Goal: Task Accomplishment & Management: Use online tool/utility

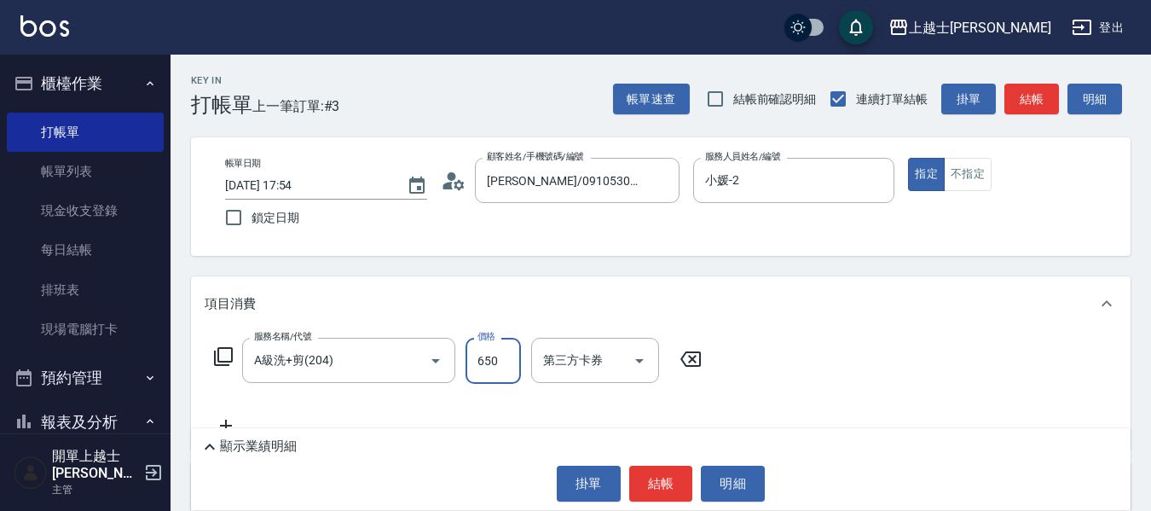
type input "650"
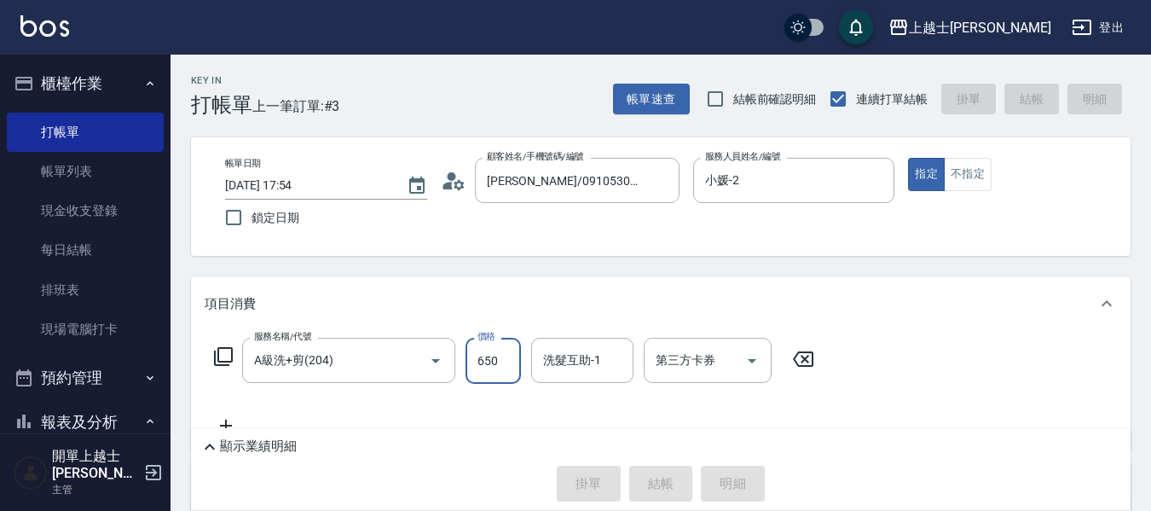
type input "[DATE] 19:45"
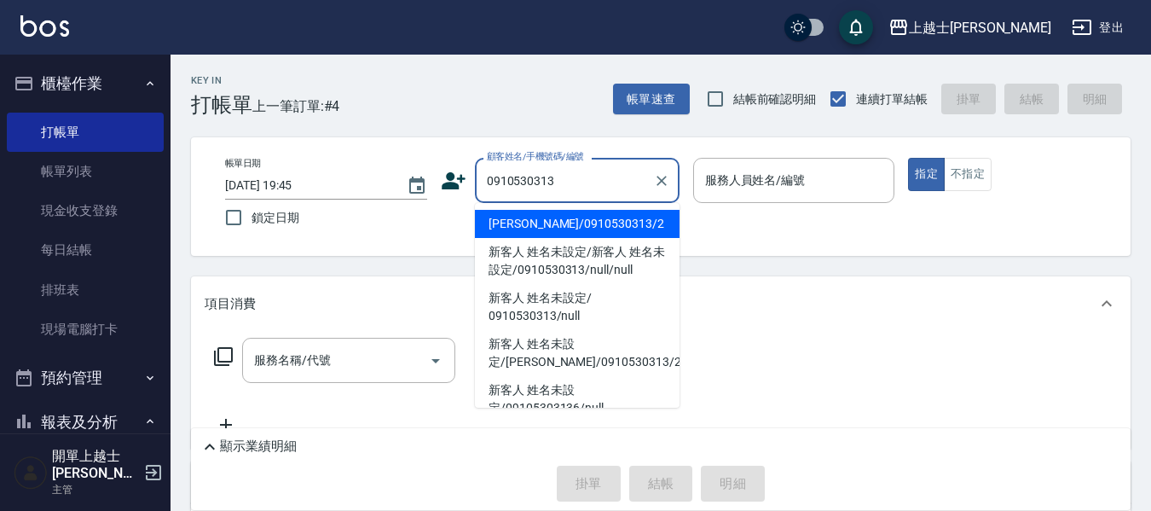
type input "[PERSON_NAME]/0910530313/2"
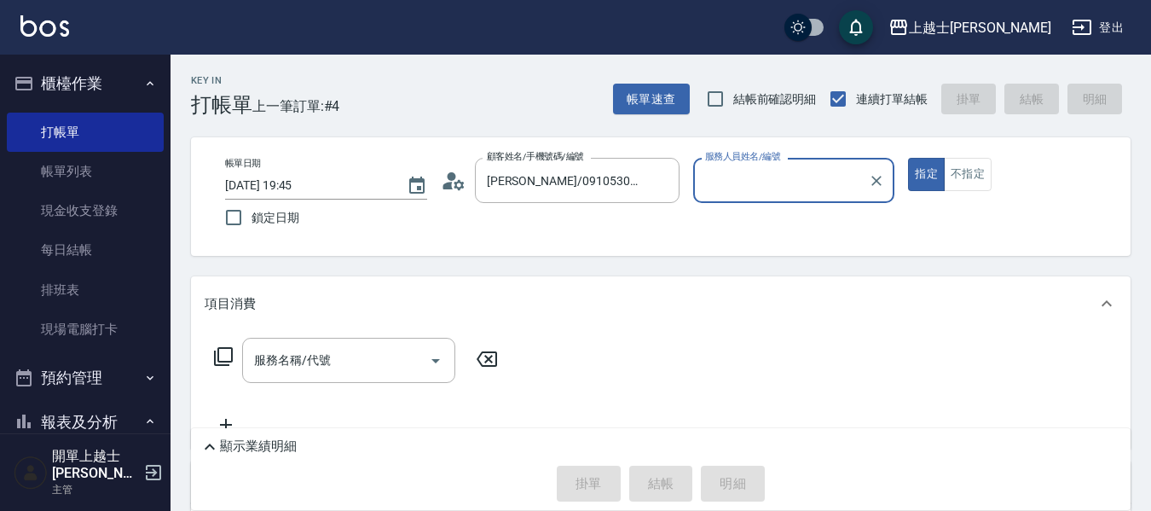
type input "小媛-2"
click at [908, 158] on button "指定" at bounding box center [926, 174] width 37 height 33
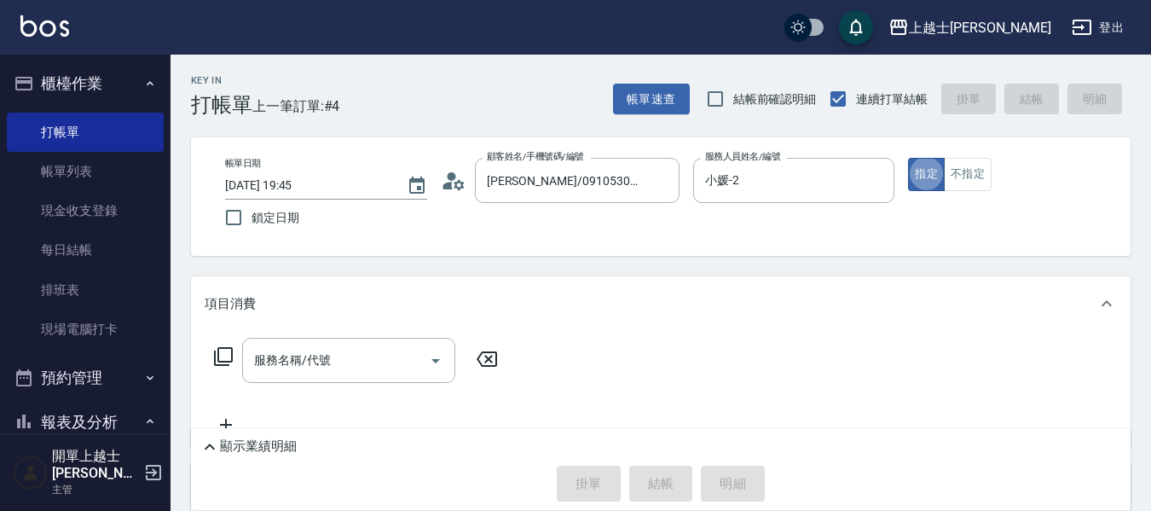
type button "true"
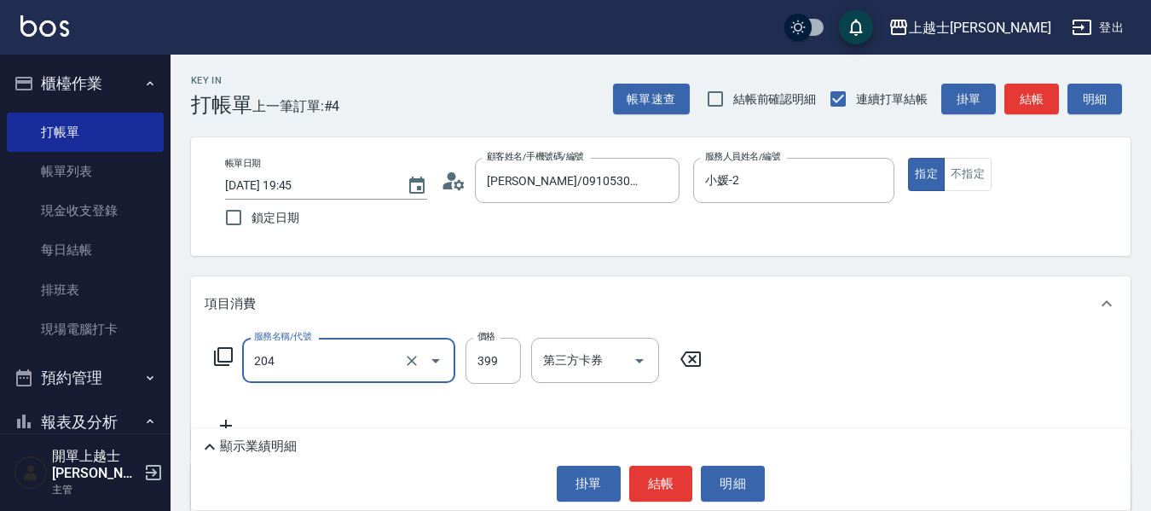
type input "A級洗+剪(204)"
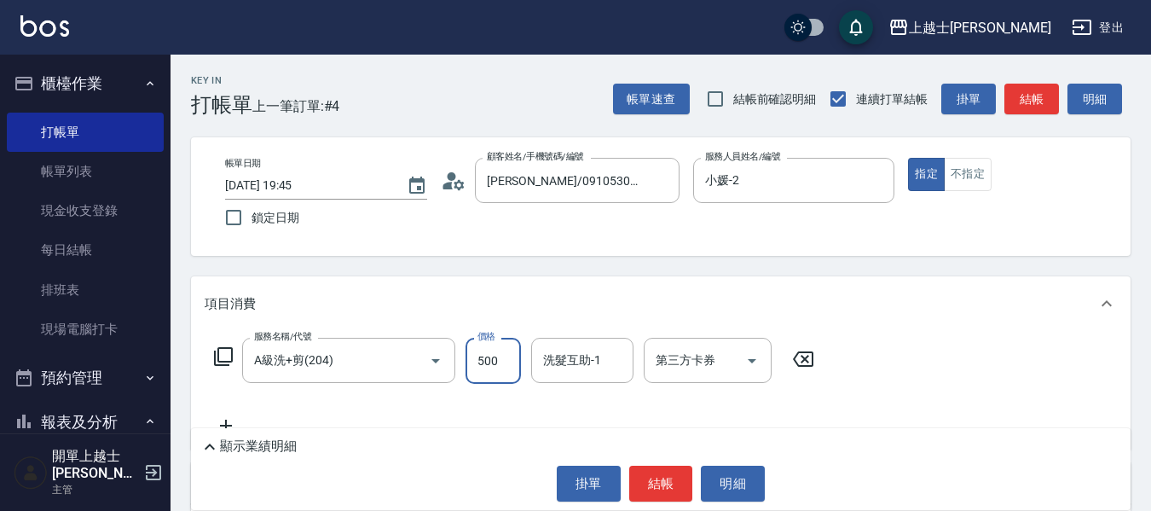
type input "500"
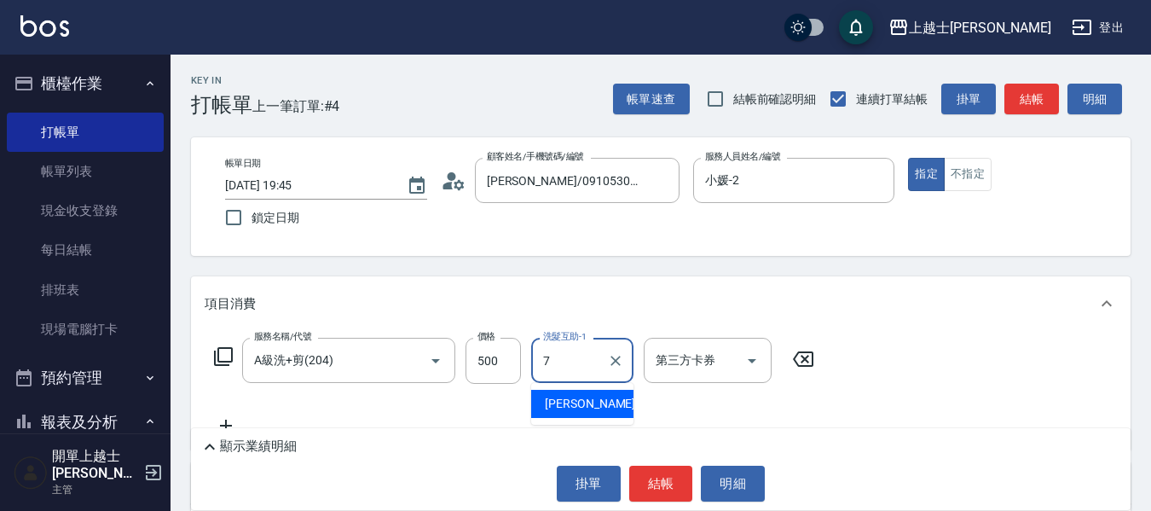
type input "蕾蕾-7"
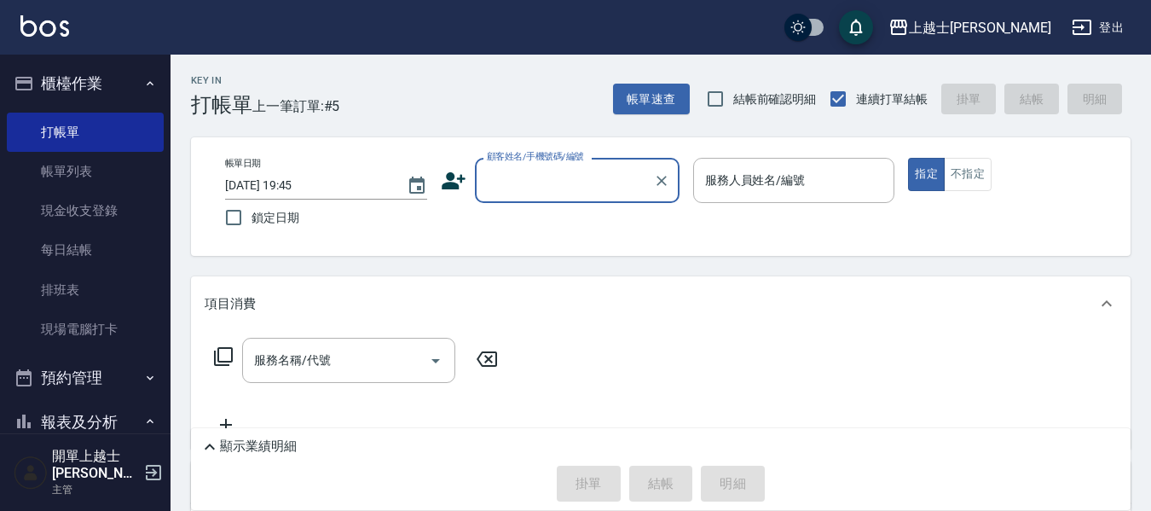
drag, startPoint x: 0, startPoint y: 0, endPoint x: 350, endPoint y: 281, distance: 448.8
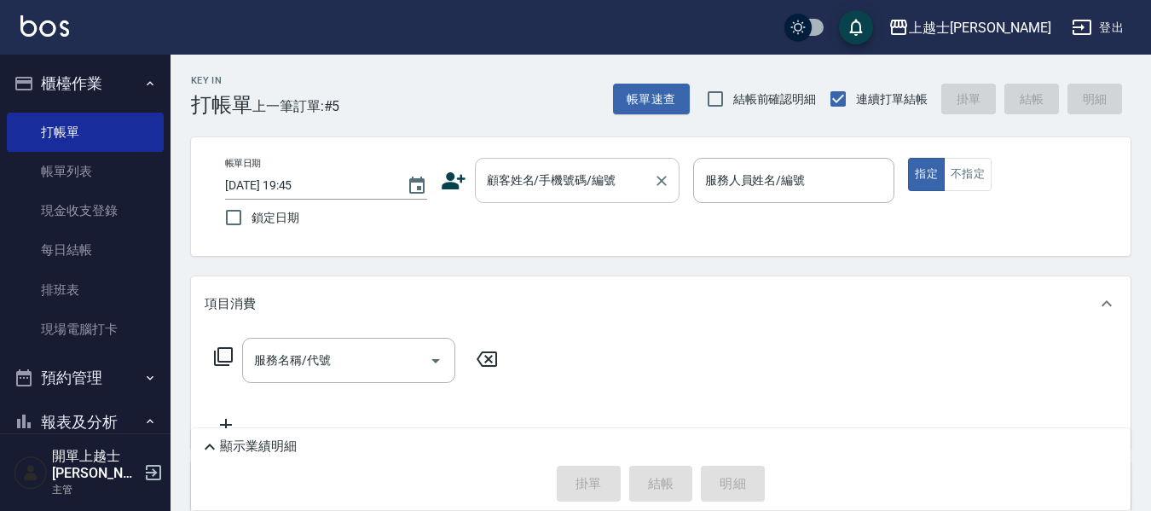
drag, startPoint x: 350, startPoint y: 281, endPoint x: 593, endPoint y: 203, distance: 256.2
click at [593, 203] on div "顧客姓名/手機號碼/編號" at bounding box center [577, 180] width 205 height 45
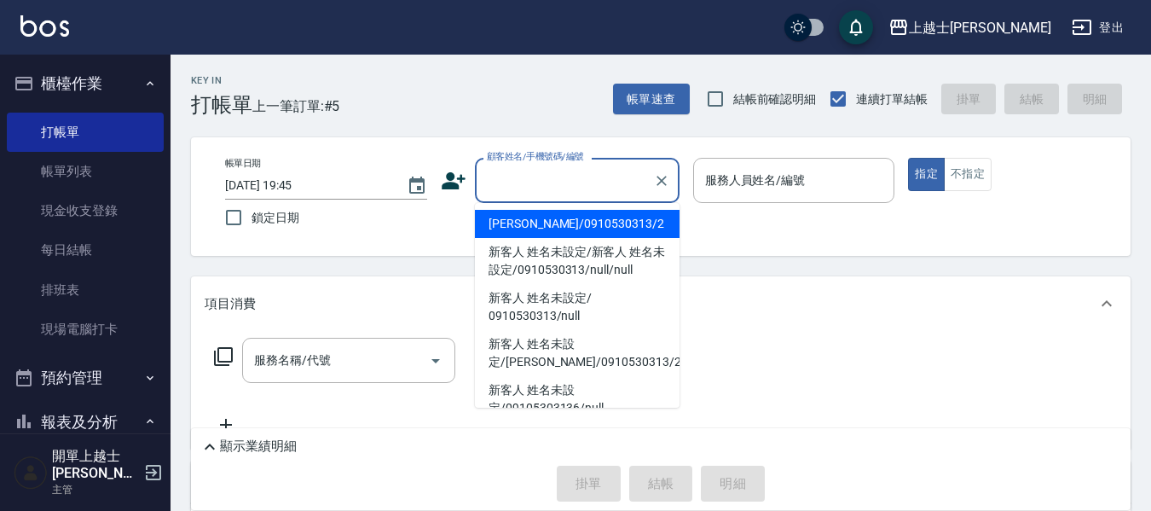
click at [560, 174] on input "顧客姓名/手機號碼/編號" at bounding box center [565, 180] width 164 height 30
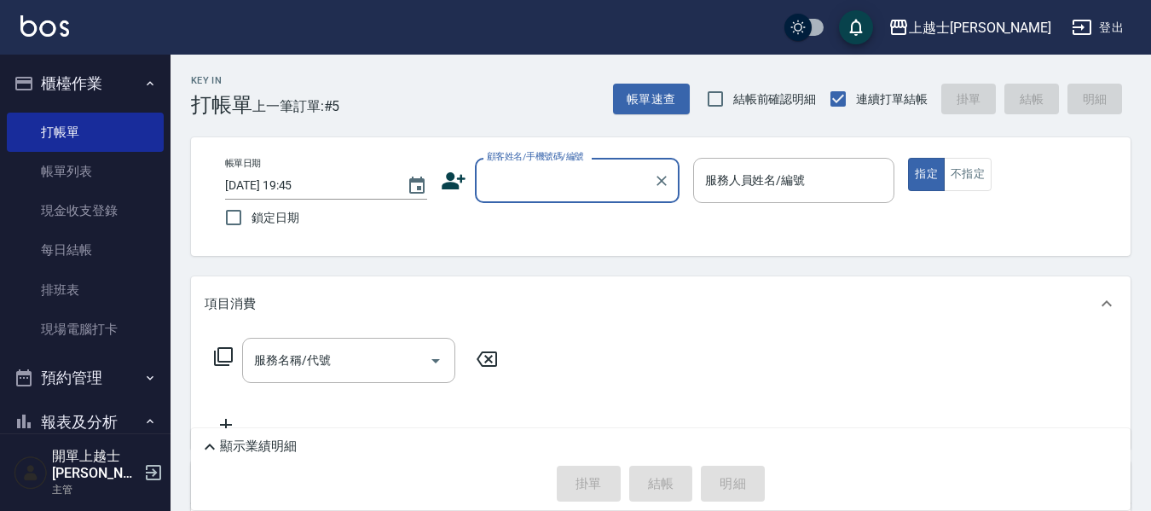
click at [560, 174] on input "顧客姓名/手機號碼/編號" at bounding box center [565, 180] width 164 height 30
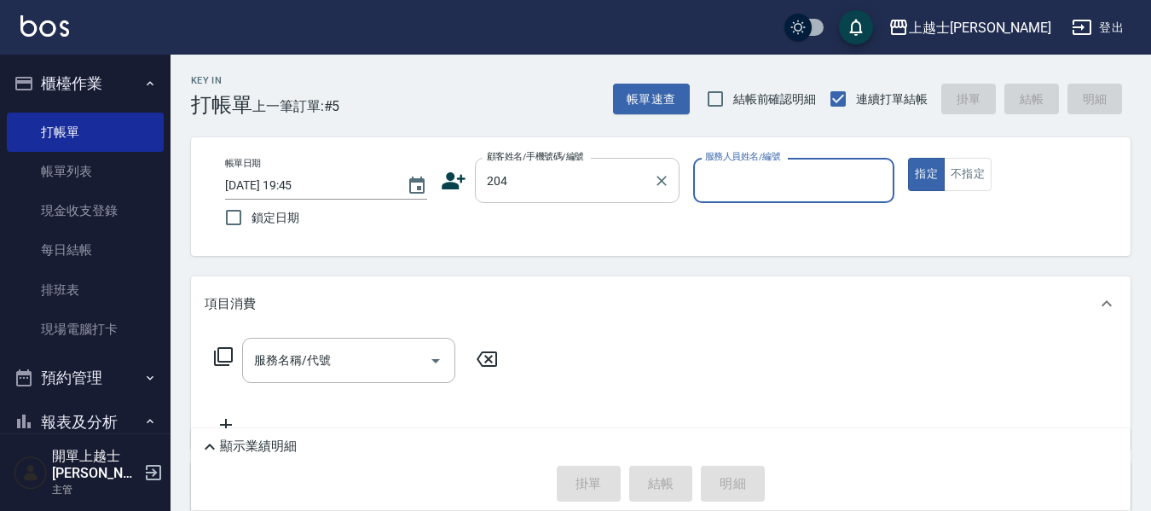
click at [908, 158] on button "指定" at bounding box center [926, 174] width 37 height 33
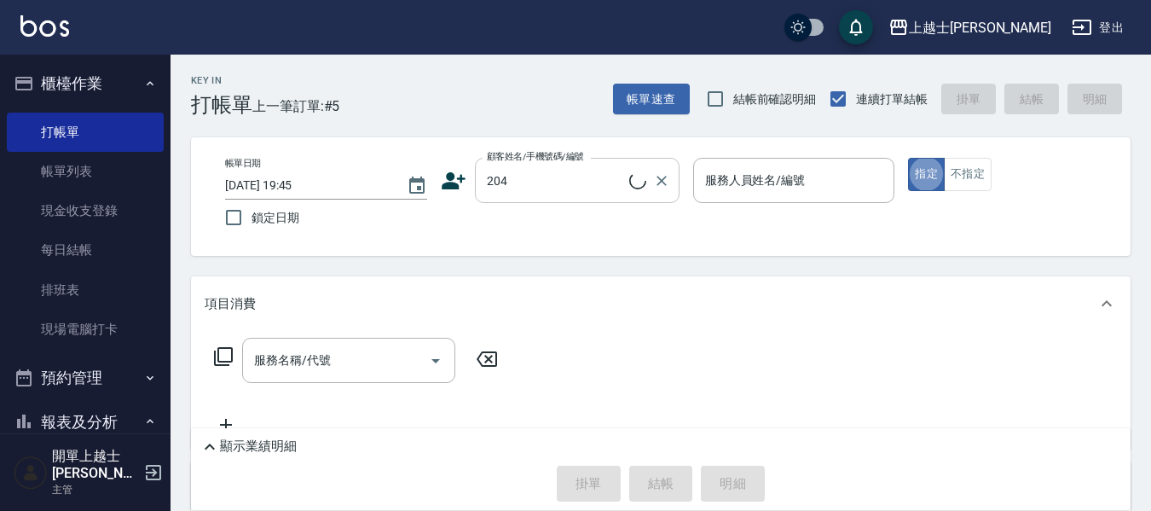
click at [545, 176] on input "204" at bounding box center [556, 180] width 147 height 30
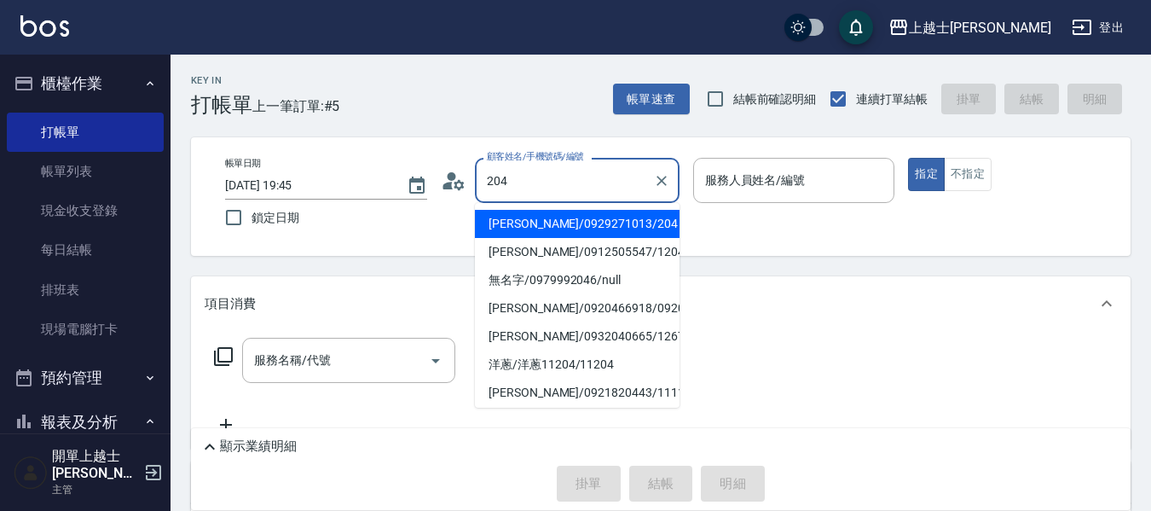
type input "李彦鈞/0929271013/204"
type input "慈穗-6"
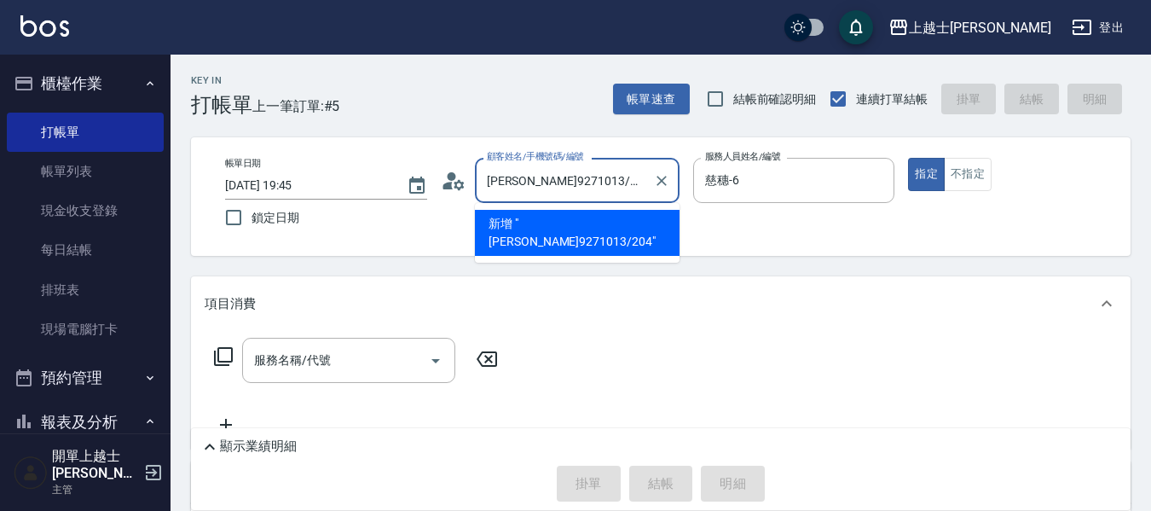
type input "9271013/204"
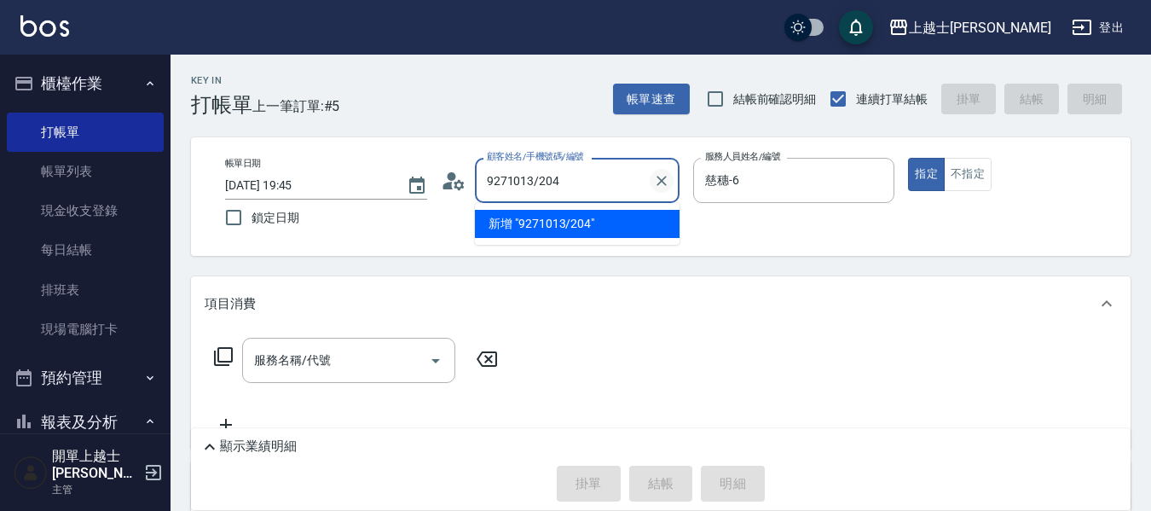
click at [663, 180] on icon "Clear" at bounding box center [661, 180] width 17 height 17
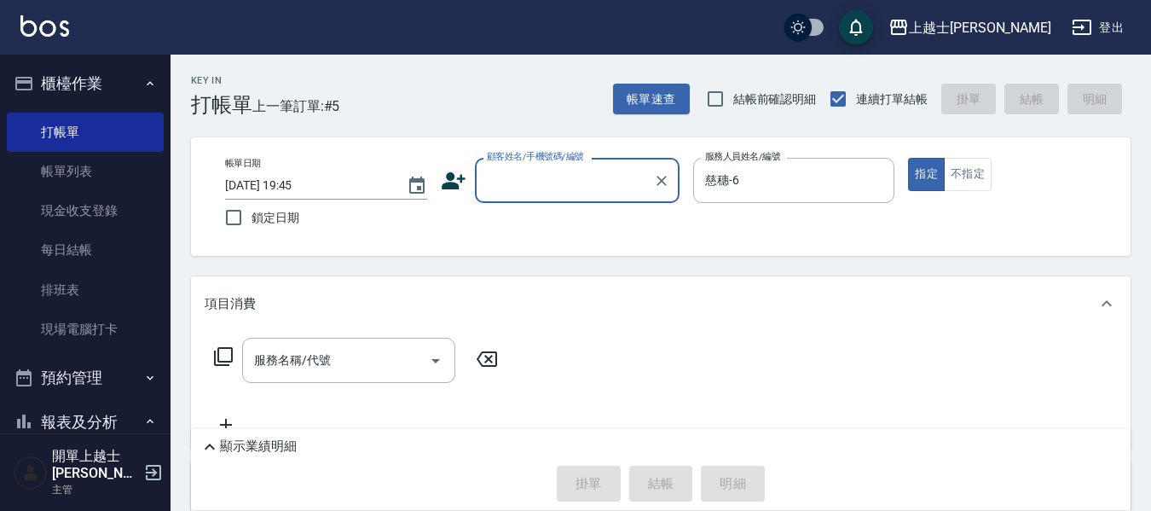
click at [605, 188] on input "顧客姓名/手機號碼/編號" at bounding box center [565, 180] width 164 height 30
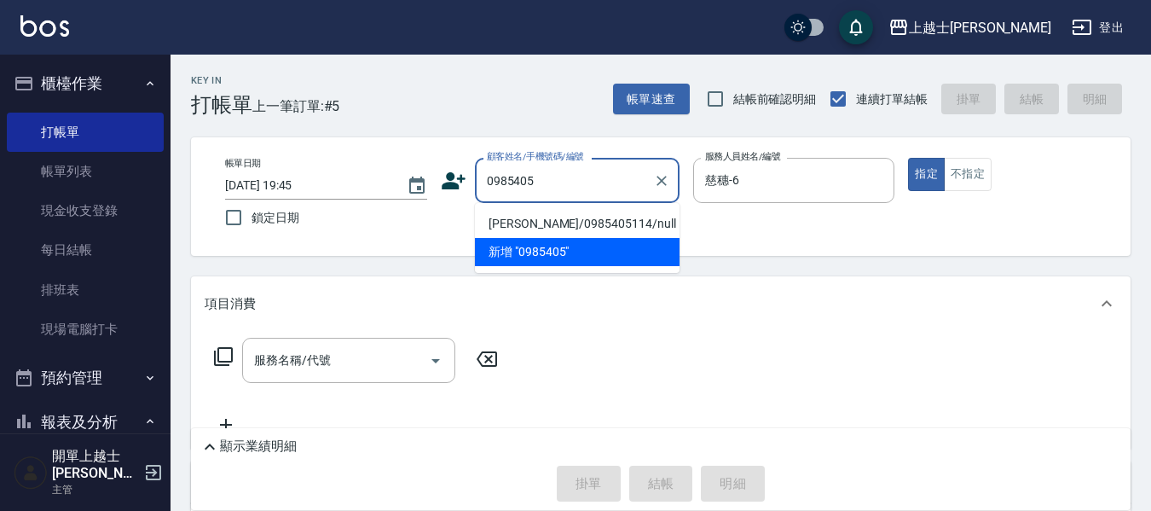
type input "妤煊/0985405114/null"
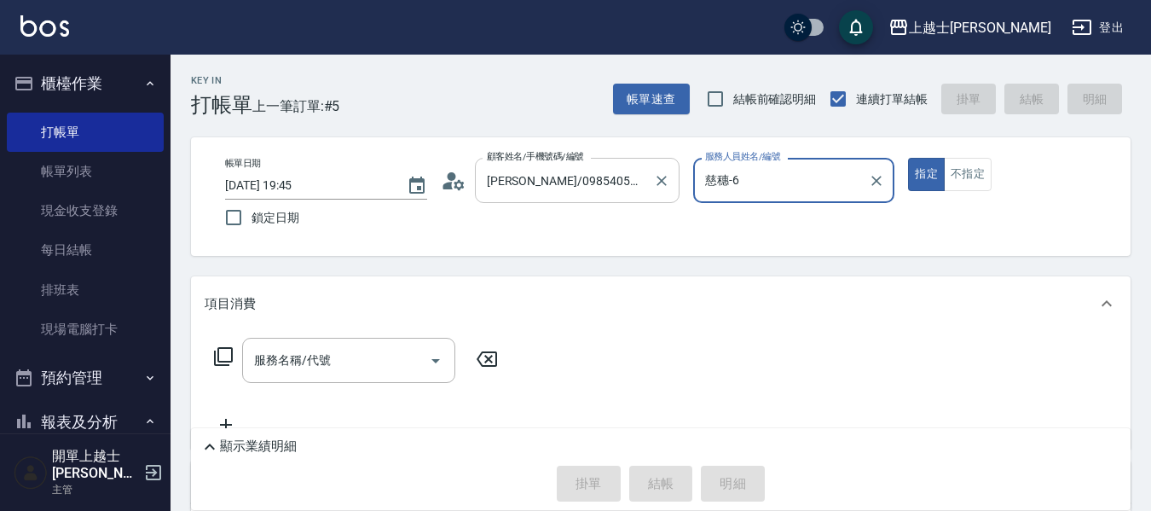
type input "妤煊-8"
click at [908, 158] on button "指定" at bounding box center [926, 174] width 37 height 33
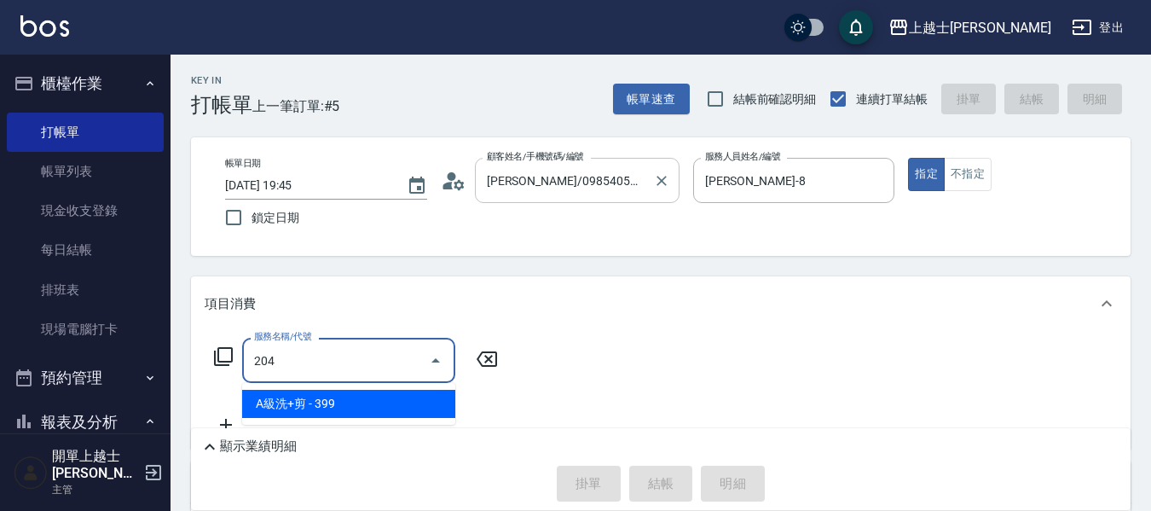
type input "A級洗+剪(204)"
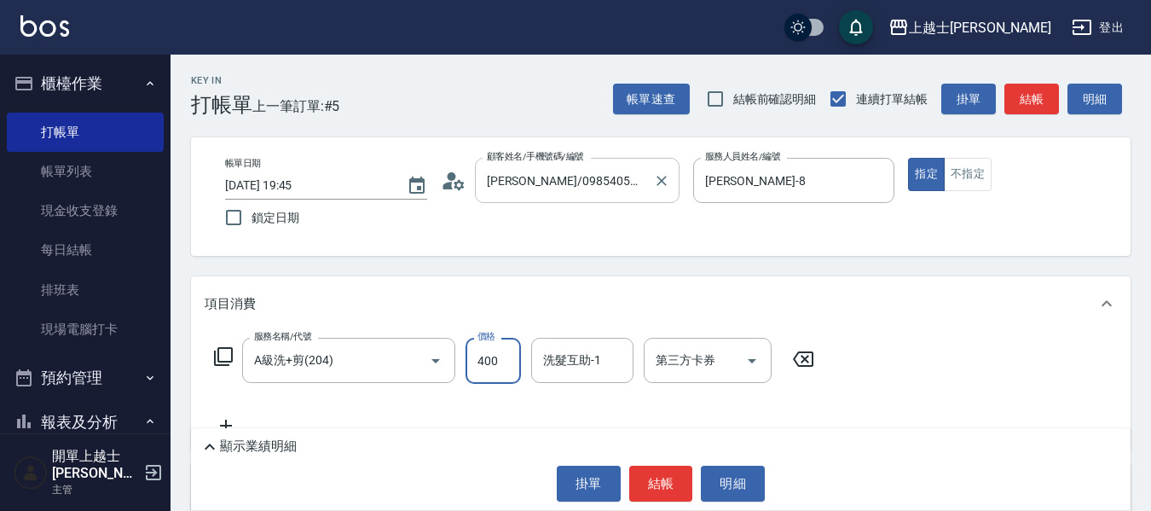
type input "400"
click at [1039, 101] on button "結帳" at bounding box center [1031, 100] width 55 height 32
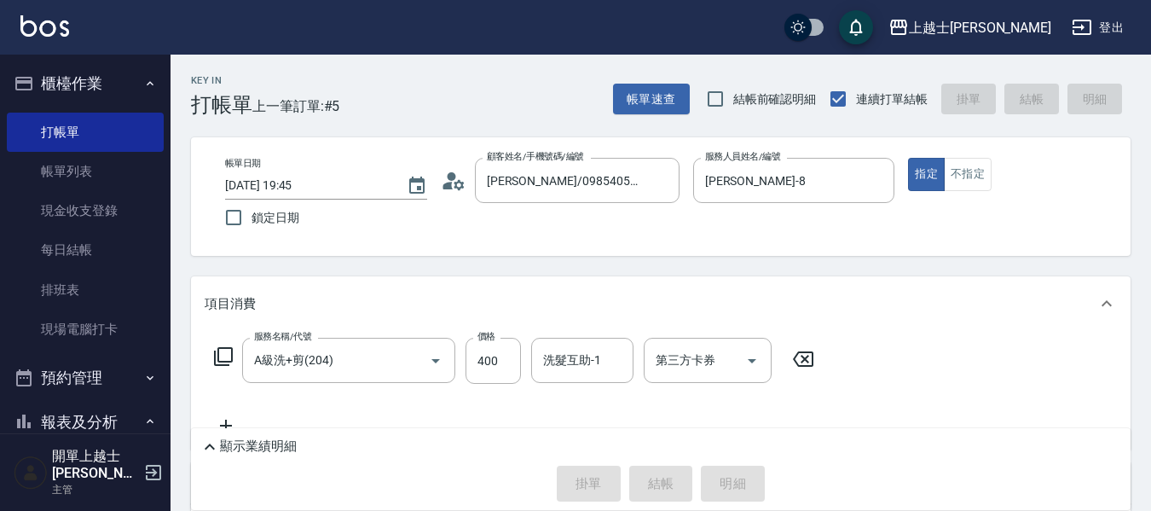
type input "2025/09/08 19:53"
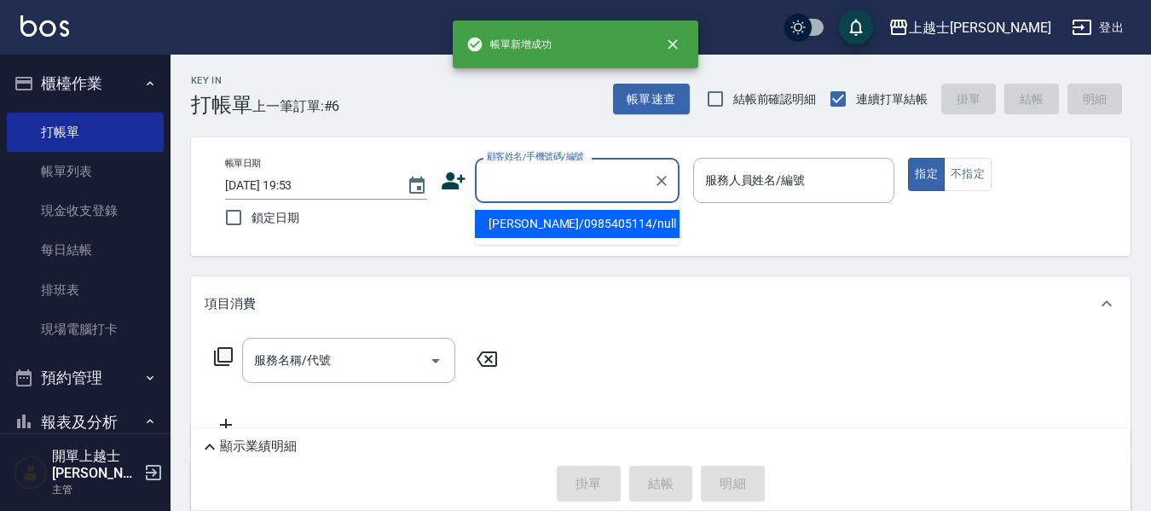
click at [558, 171] on input "顧客姓名/手機號碼/編號" at bounding box center [565, 180] width 164 height 30
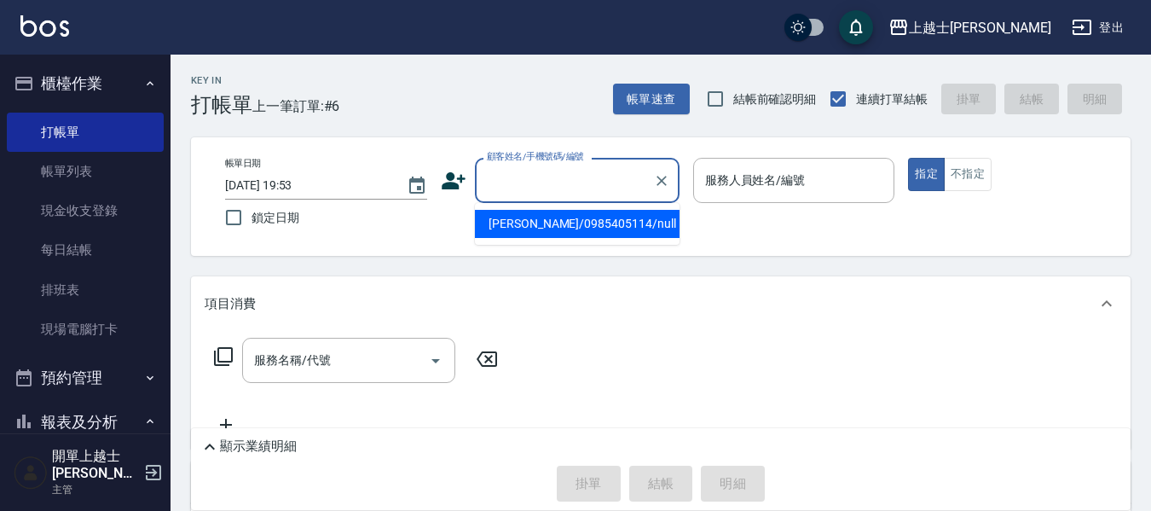
click at [571, 229] on li "妤煊/0985405114/null" at bounding box center [577, 224] width 205 height 28
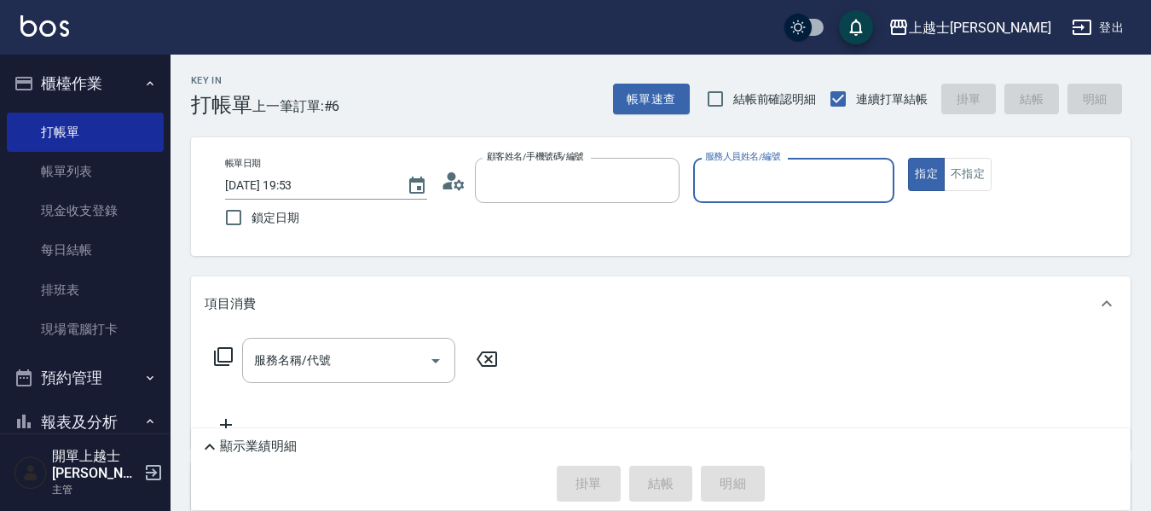
type input "妤煊/0985405114/null"
type input "妤煊-8"
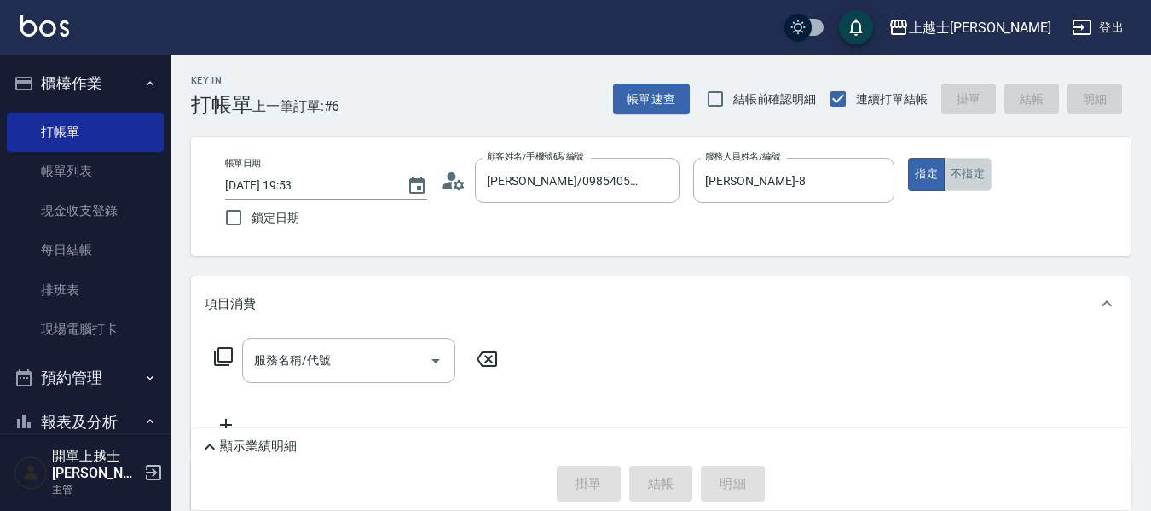
drag, startPoint x: 970, startPoint y: 179, endPoint x: 827, endPoint y: 230, distance: 152.1
click at [965, 182] on button "不指定" at bounding box center [968, 174] width 48 height 33
click at [270, 367] on div "服務名稱/代號 服務名稱/代號" at bounding box center [348, 360] width 213 height 45
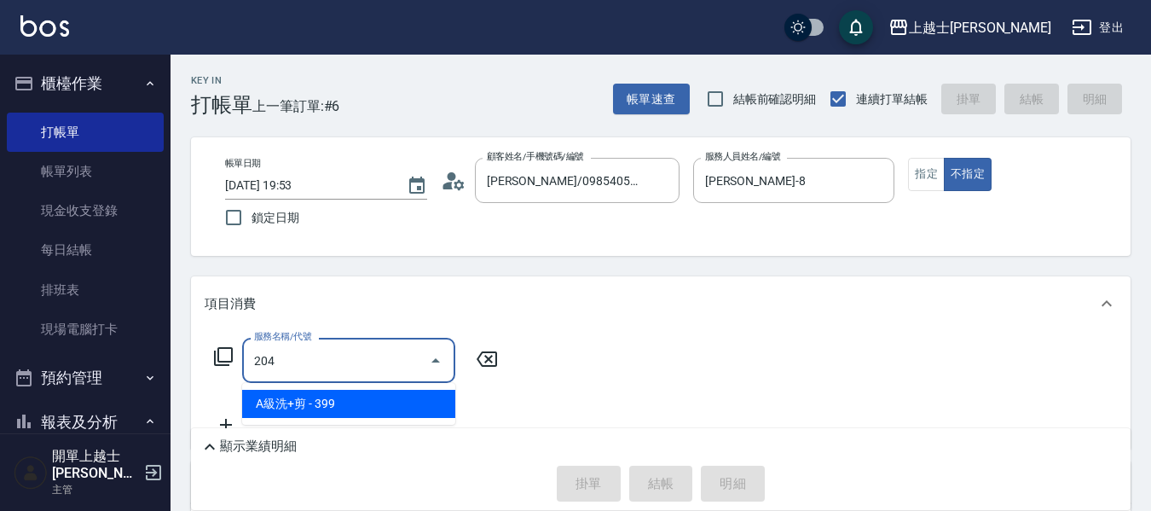
type input "A級洗+剪(204)"
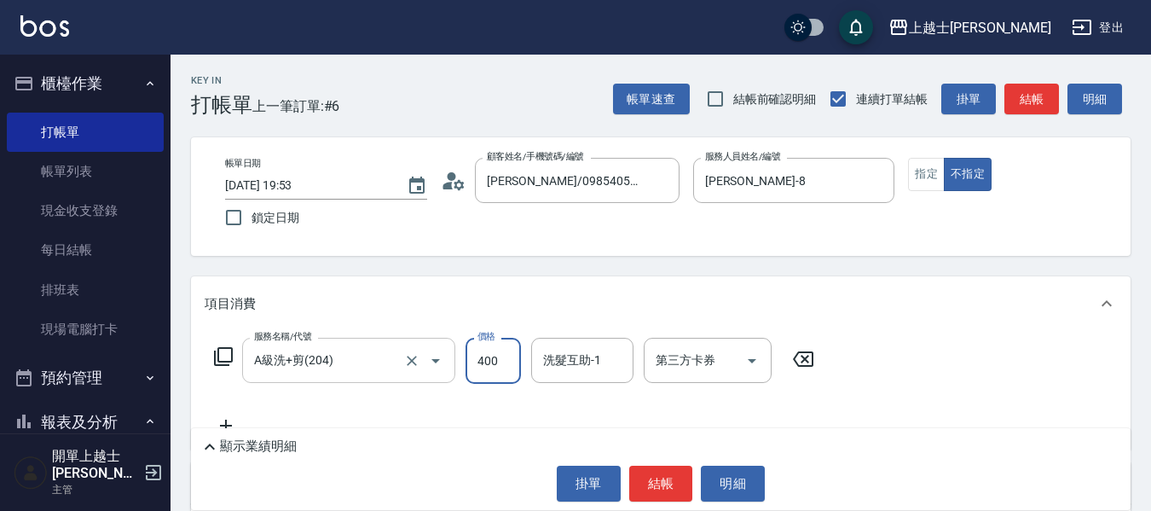
type input "400"
click at [1050, 105] on button "結帳" at bounding box center [1031, 100] width 55 height 32
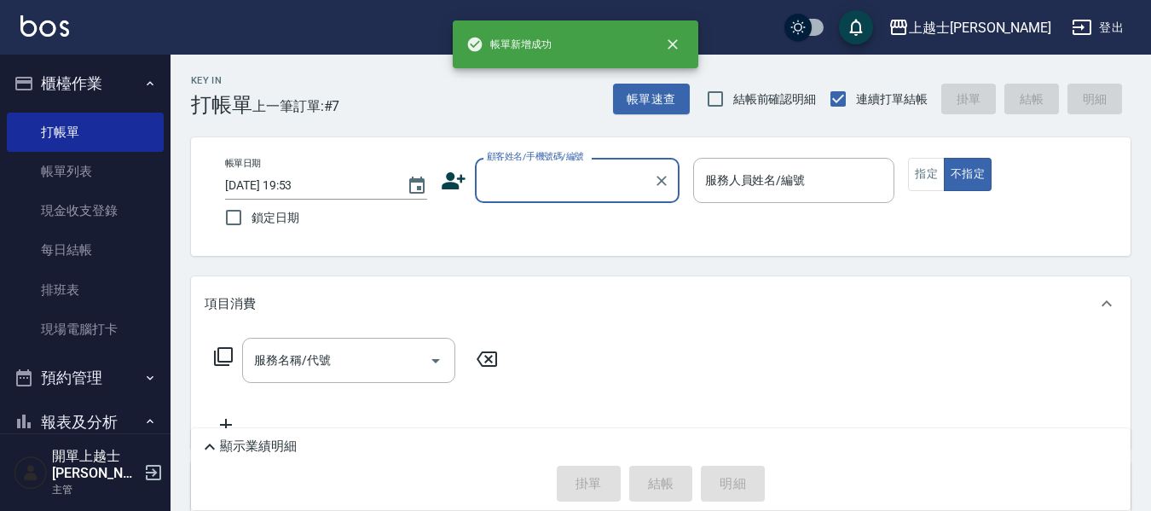
click at [596, 163] on div "顧客姓名/手機號碼/編號" at bounding box center [577, 180] width 205 height 45
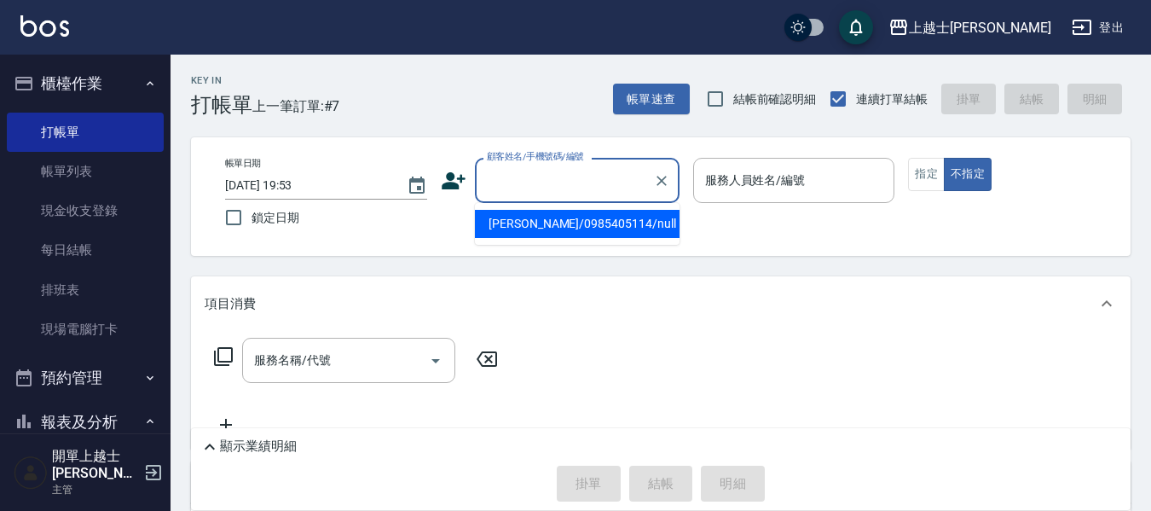
click at [598, 193] on input "顧客姓名/手機號碼/編號" at bounding box center [565, 180] width 164 height 30
click at [584, 229] on li "妤煊/0985405114/null" at bounding box center [577, 224] width 205 height 28
type input "妤煊/0985405114/null"
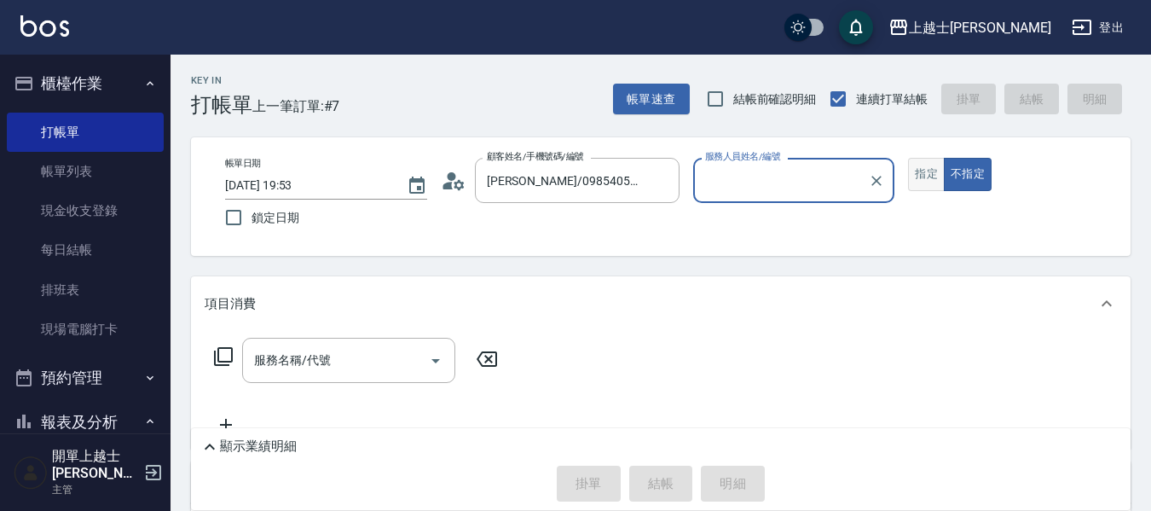
type input "妤煊-8"
click at [923, 170] on button "指定" at bounding box center [926, 174] width 37 height 33
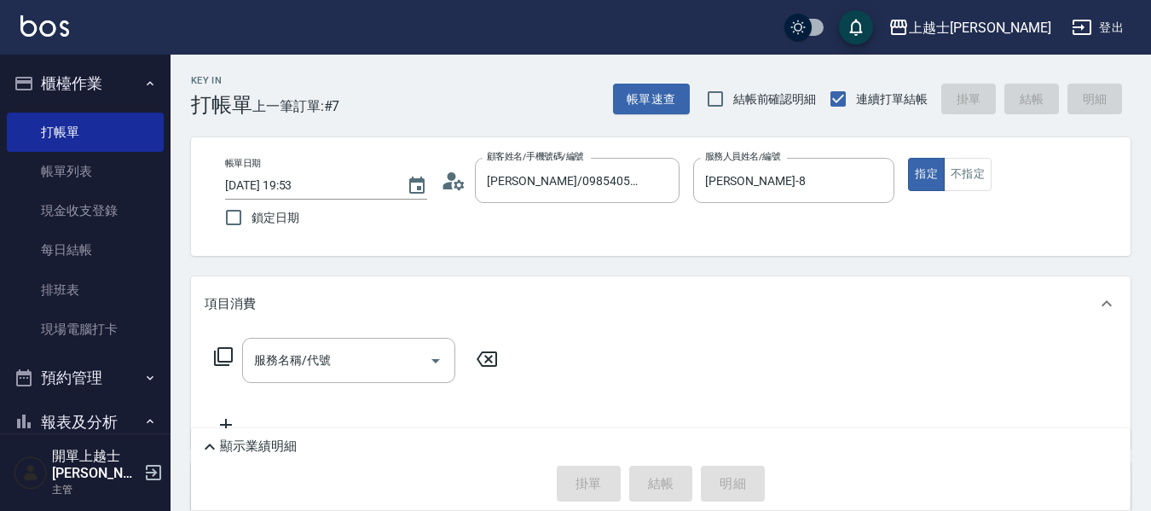
click at [313, 384] on div "服務名稱/代號 服務名稱/代號" at bounding box center [357, 386] width 304 height 97
click at [310, 366] on div "服務名稱/代號 服務名稱/代號" at bounding box center [348, 360] width 213 height 45
click at [227, 351] on icon at bounding box center [223, 356] width 20 height 20
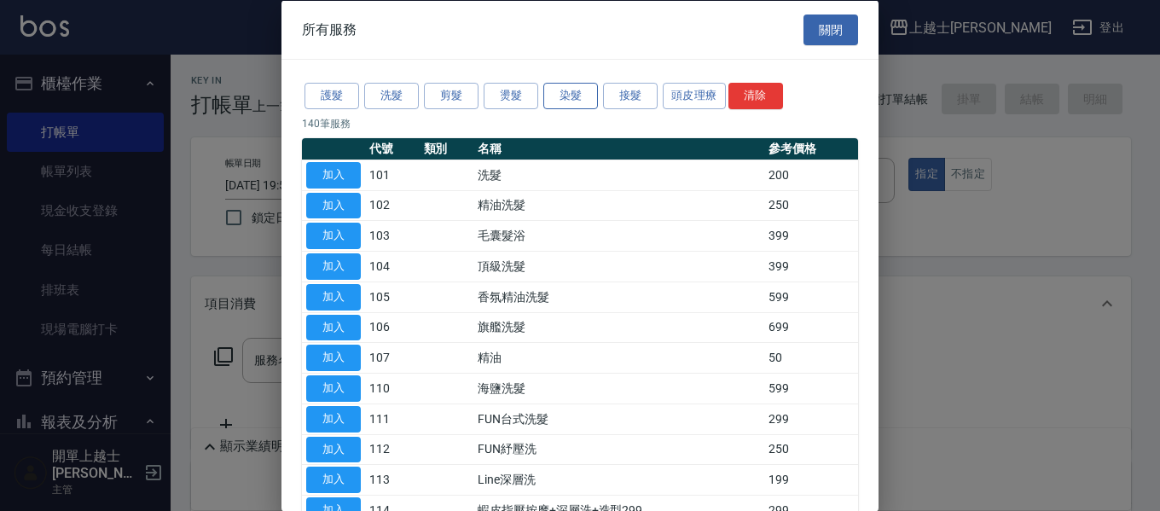
click at [556, 93] on button "染髮" at bounding box center [570, 96] width 55 height 26
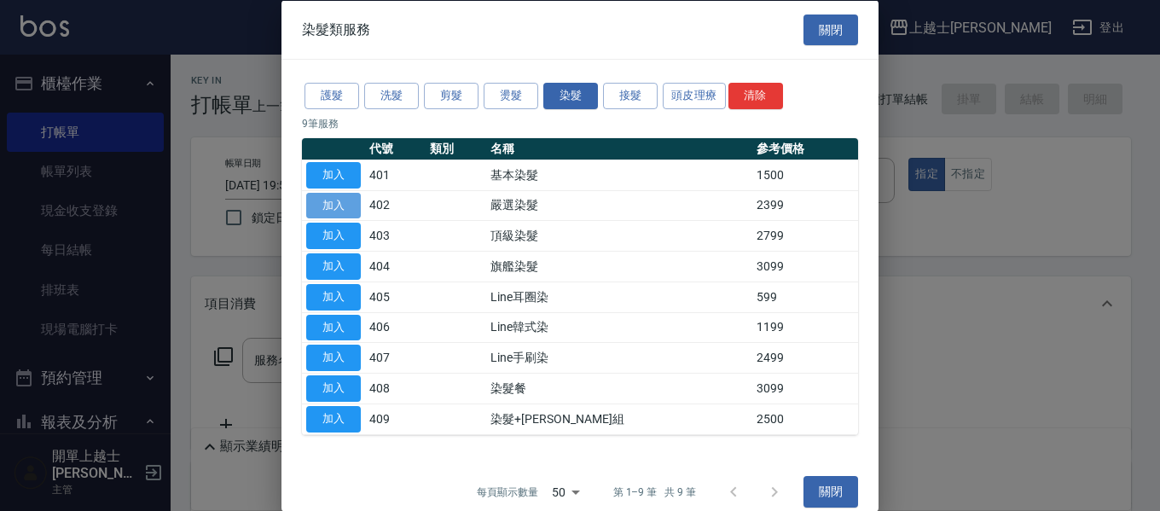
click at [340, 207] on button "加入" at bounding box center [333, 205] width 55 height 26
type input "嚴選染髮(402)"
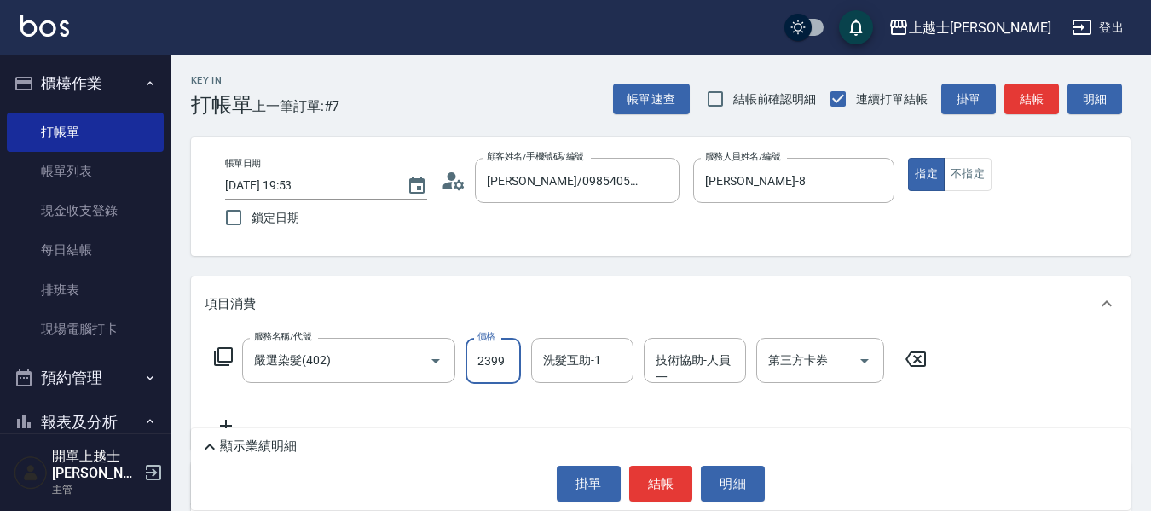
click at [494, 367] on input "2399" at bounding box center [493, 361] width 55 height 46
type input "2500"
click at [1024, 98] on button "結帳" at bounding box center [1031, 100] width 55 height 32
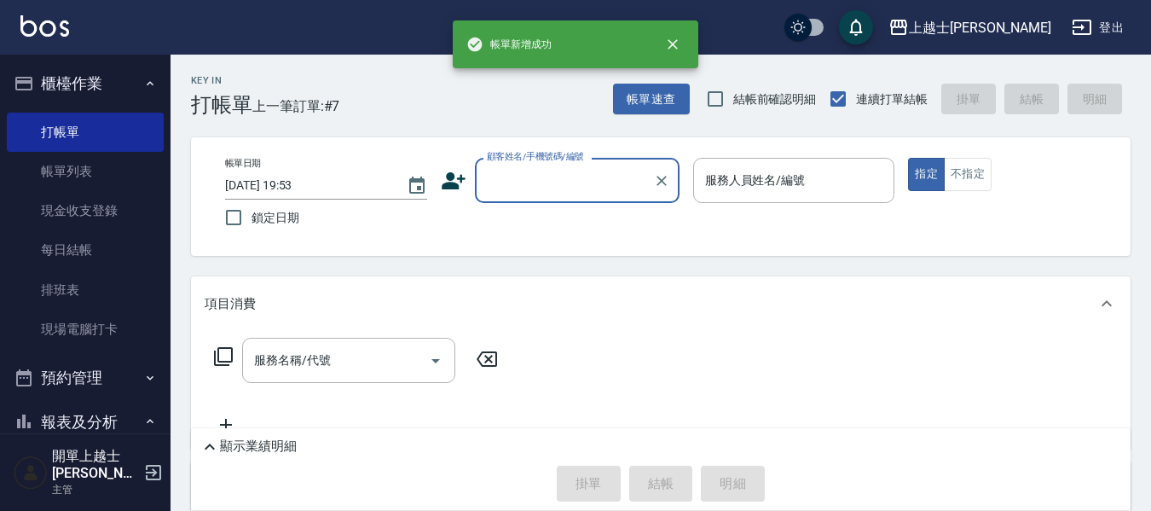
click at [551, 188] on input "顧客姓名/手機號碼/編號" at bounding box center [565, 180] width 164 height 30
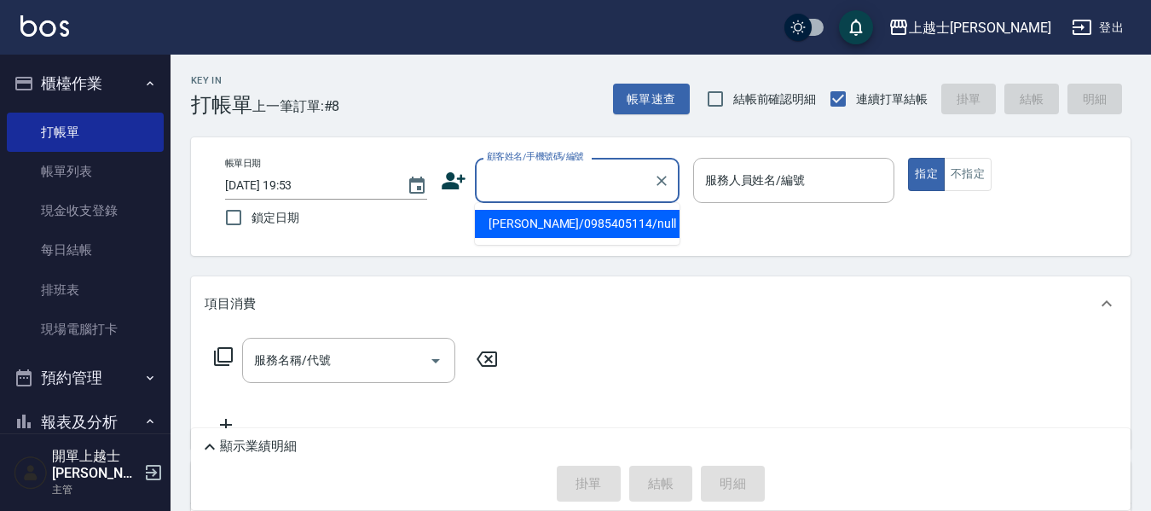
click at [548, 217] on li "妤煊/0985405114/null" at bounding box center [577, 224] width 205 height 28
type input "妤煊/0985405114/null"
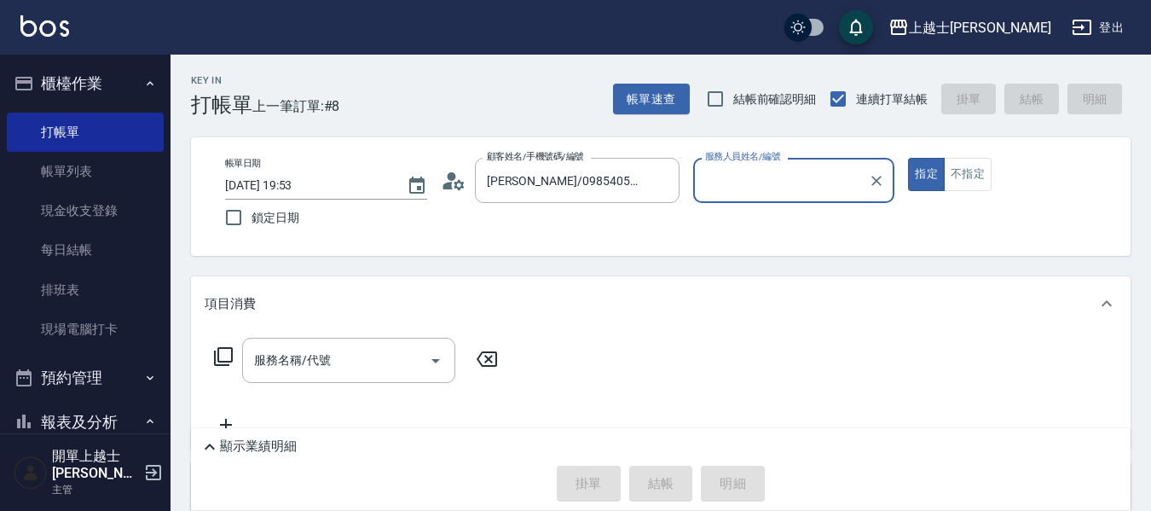
type input "妤煊-8"
click at [379, 356] on input "服務名稱/代號" at bounding box center [336, 360] width 172 height 30
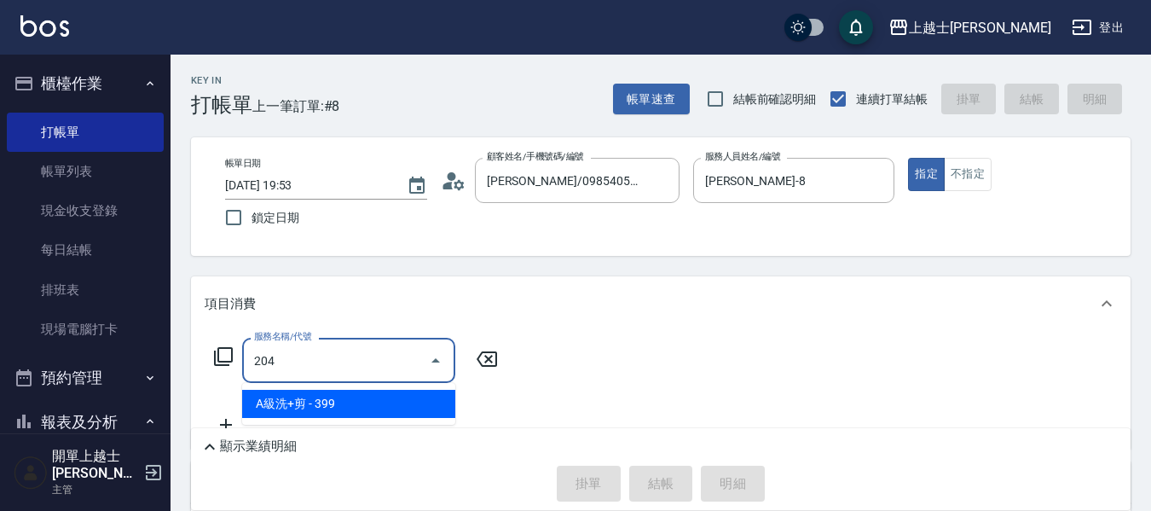
type input "A級洗+剪(204)"
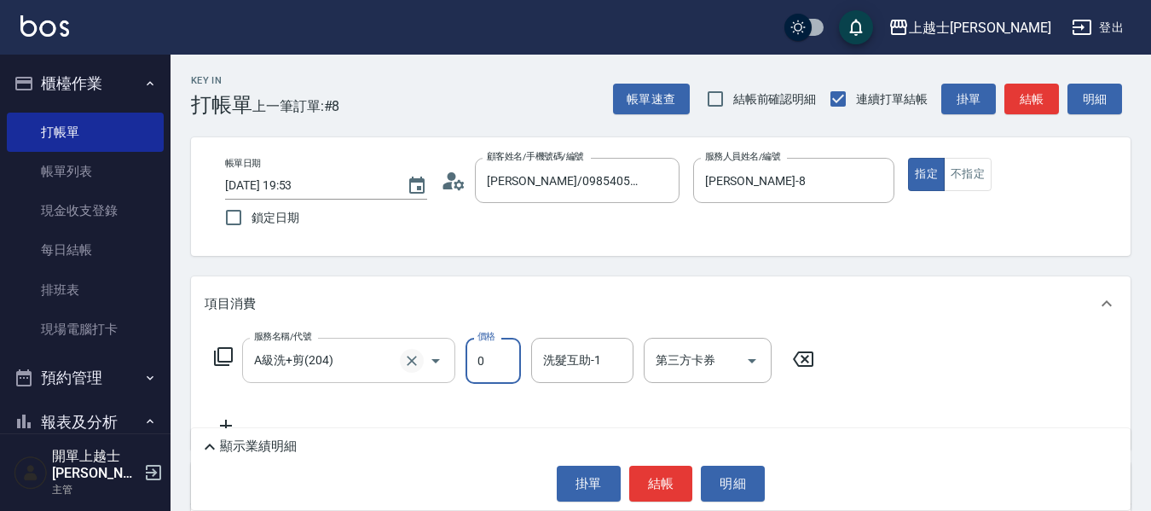
click at [408, 364] on icon "Clear" at bounding box center [412, 361] width 10 height 10
type input "0"
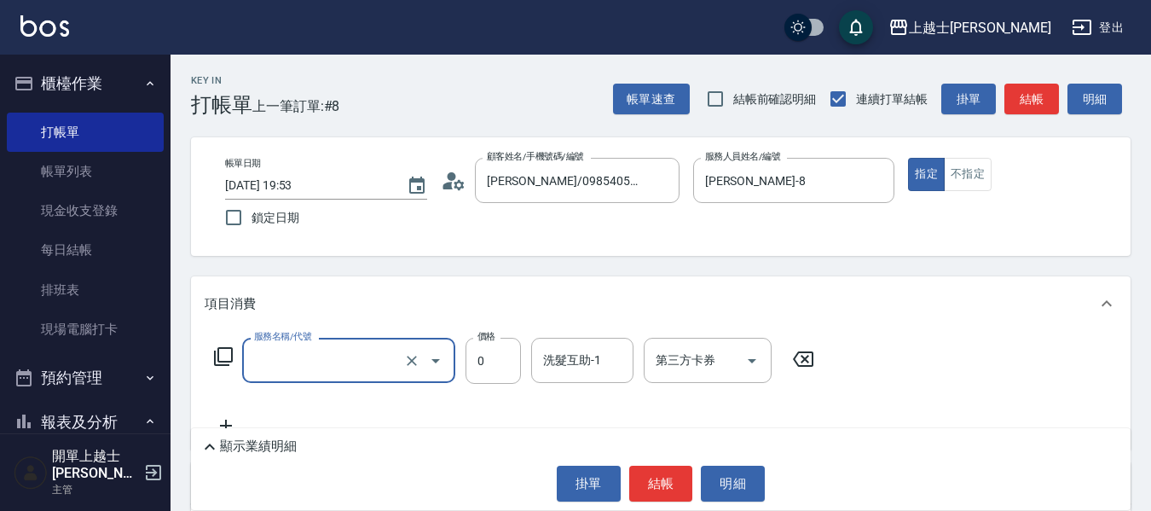
click at [374, 364] on input "服務名稱/代號" at bounding box center [325, 360] width 150 height 30
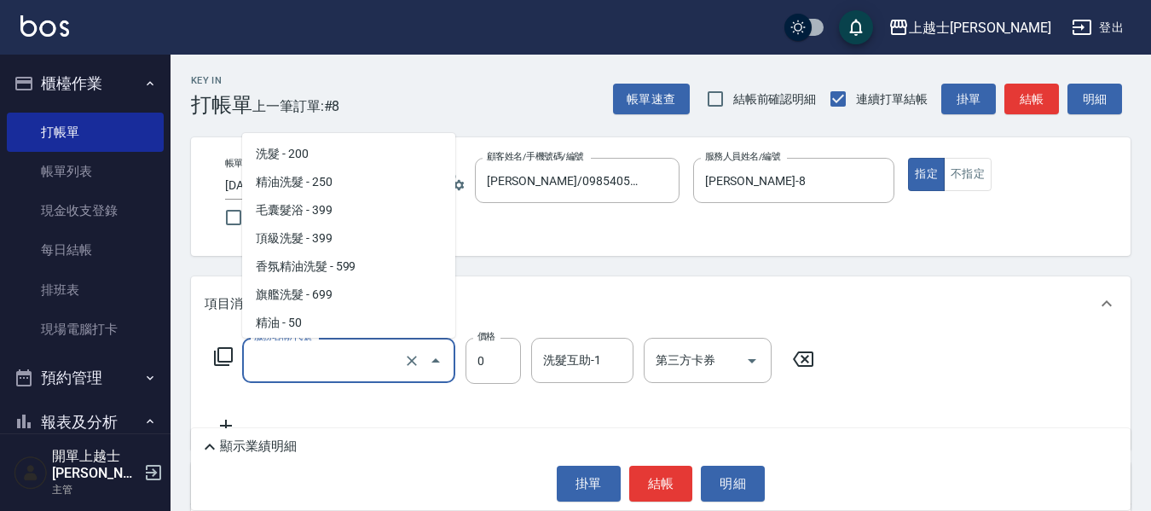
scroll to position [383, 0]
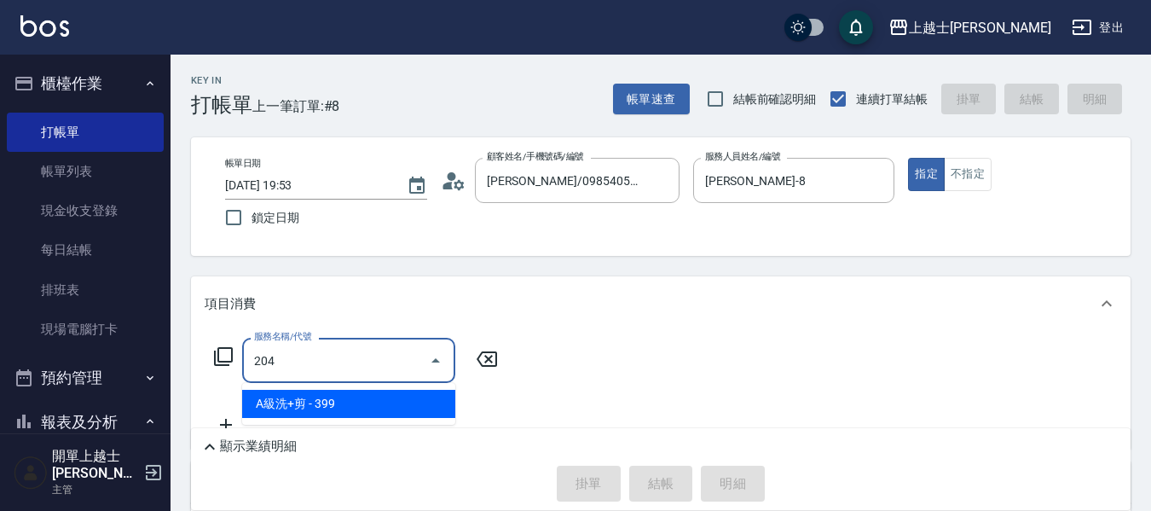
type input "A級洗+剪(204)"
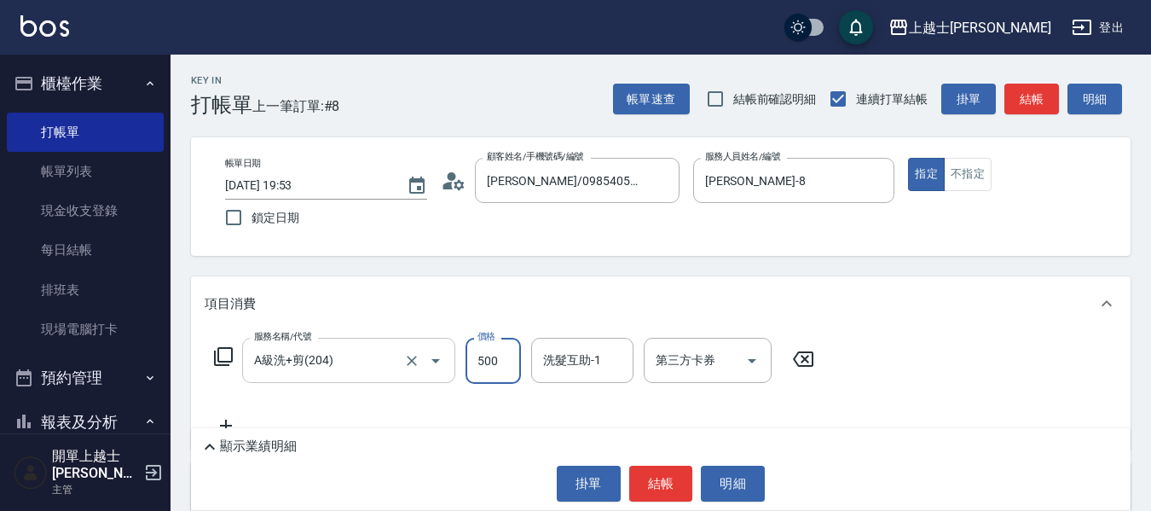
type input "500"
click at [1029, 94] on button "結帳" at bounding box center [1031, 100] width 55 height 32
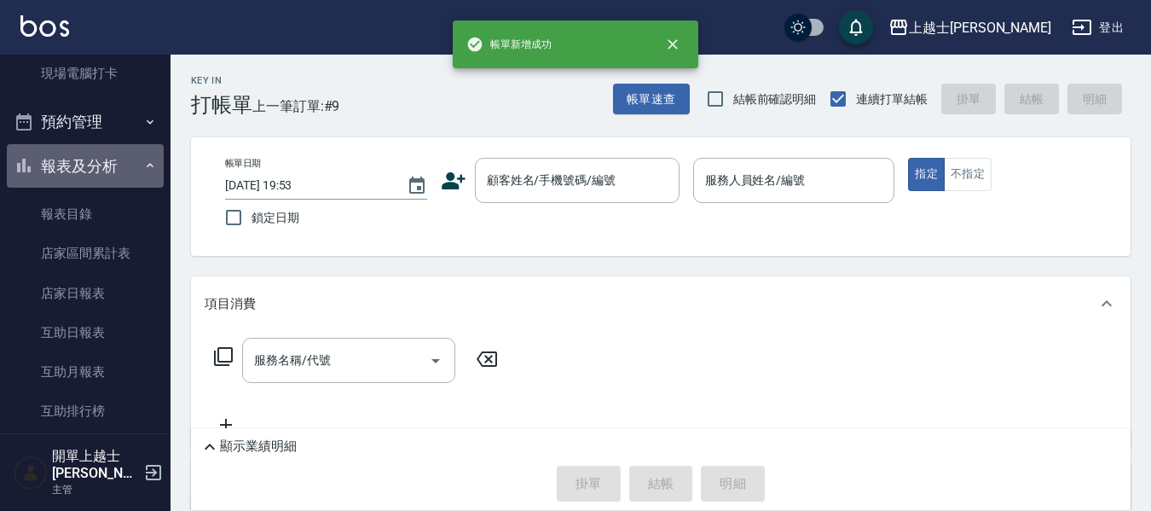
click at [108, 152] on button "報表及分析" at bounding box center [85, 166] width 157 height 44
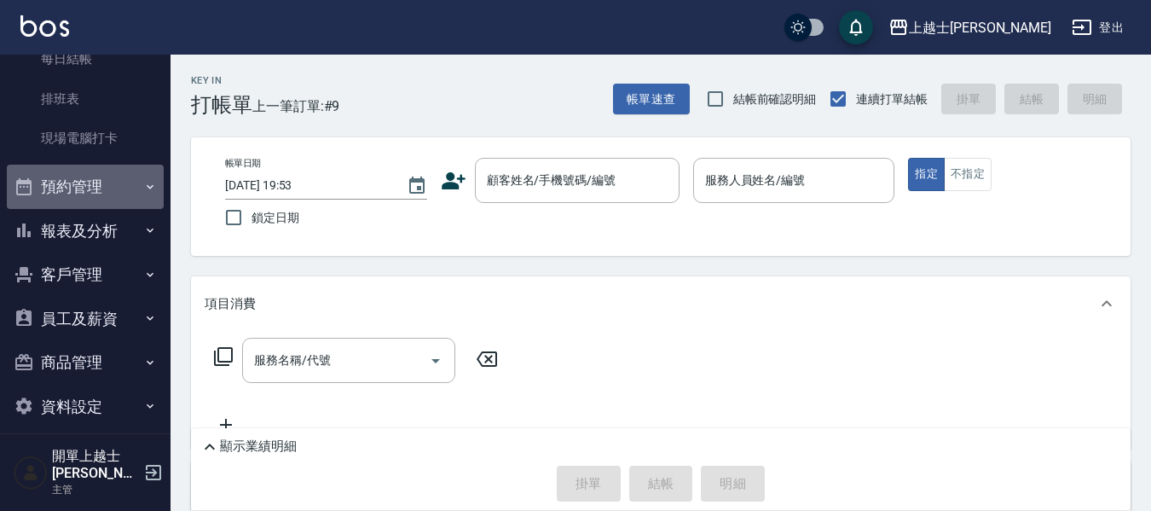
click at [101, 166] on button "預約管理" at bounding box center [85, 187] width 157 height 44
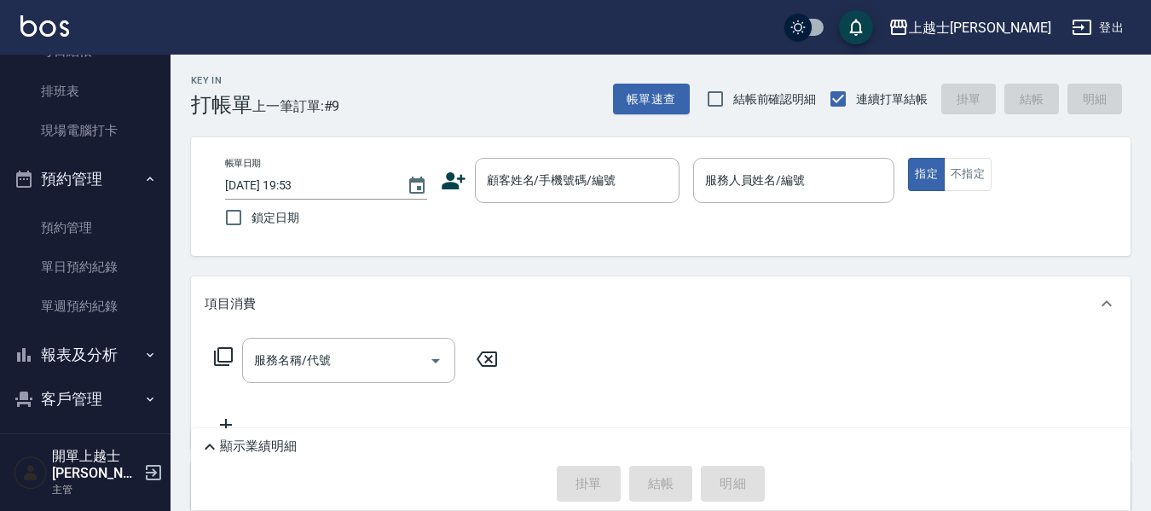
click at [101, 362] on button "報表及分析" at bounding box center [85, 355] width 157 height 44
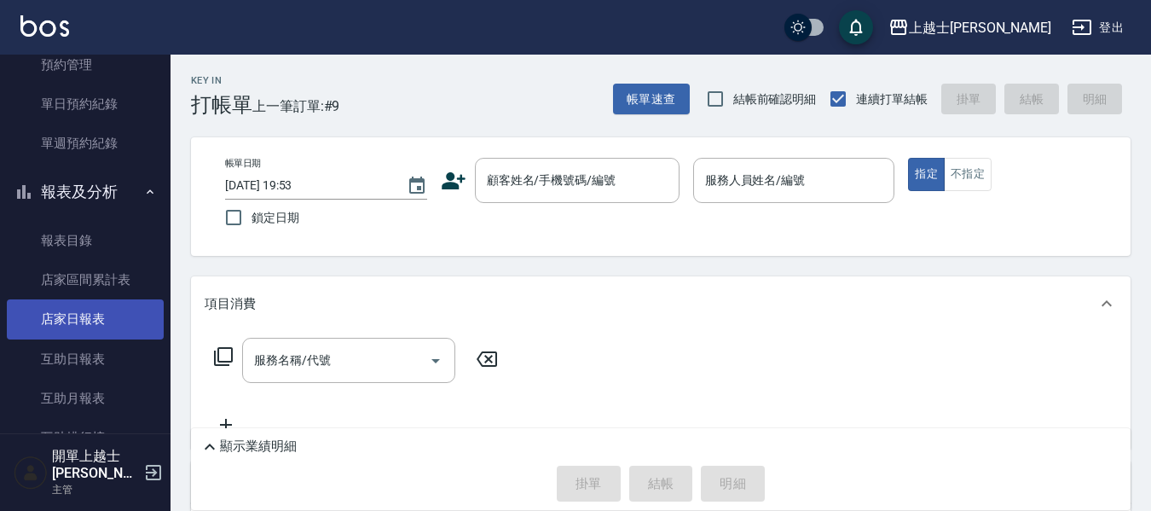
scroll to position [369, 0]
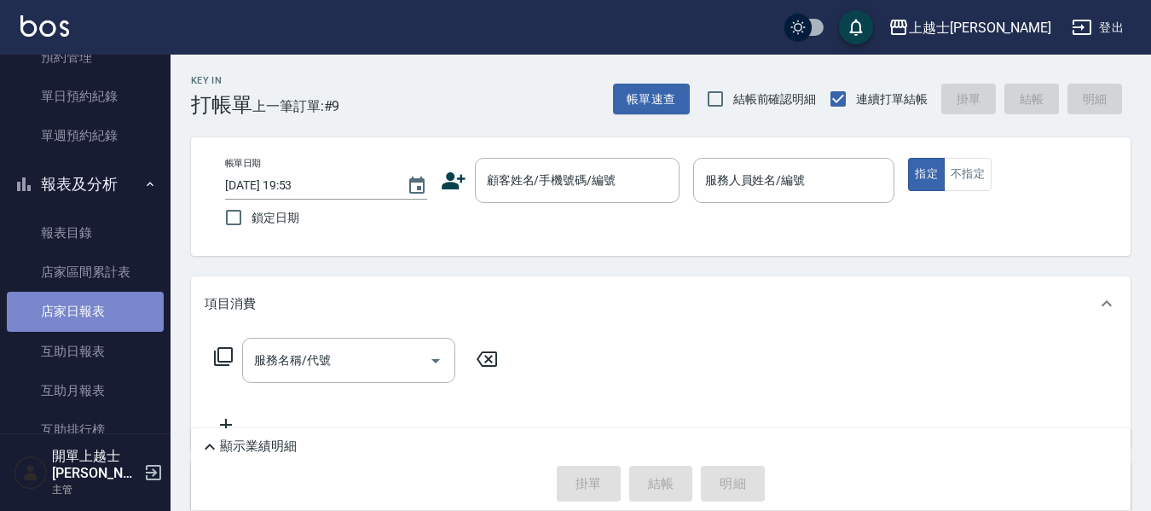
click at [104, 313] on link "店家日報表" at bounding box center [85, 311] width 157 height 39
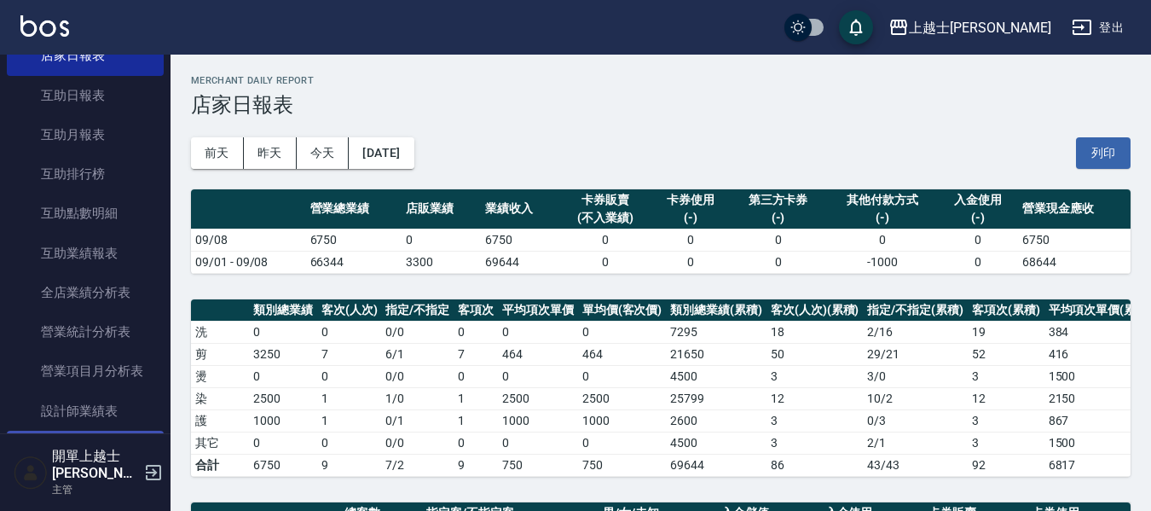
scroll to position [710, 0]
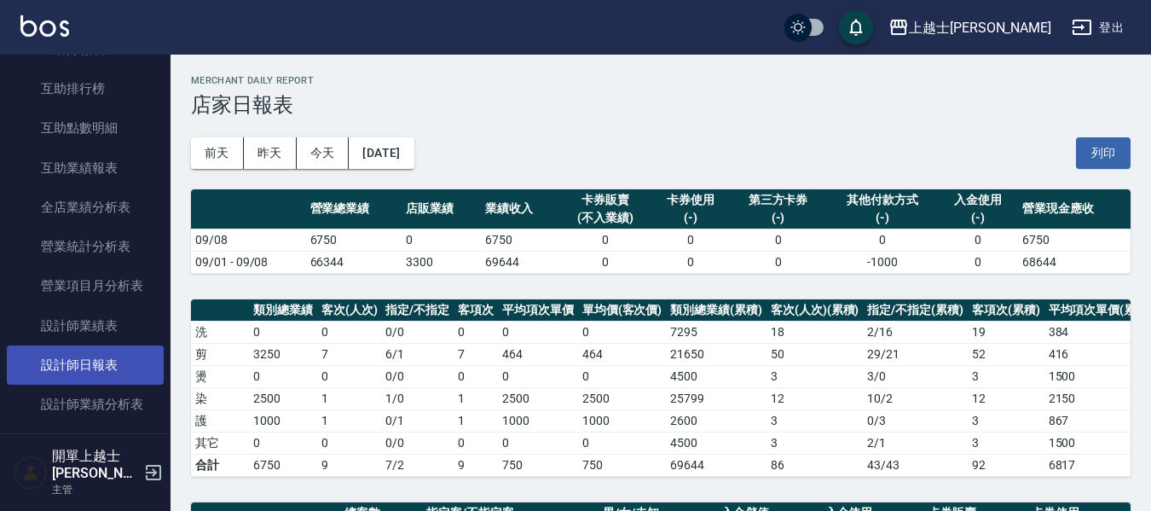
click at [102, 370] on link "設計師日報表" at bounding box center [85, 364] width 157 height 39
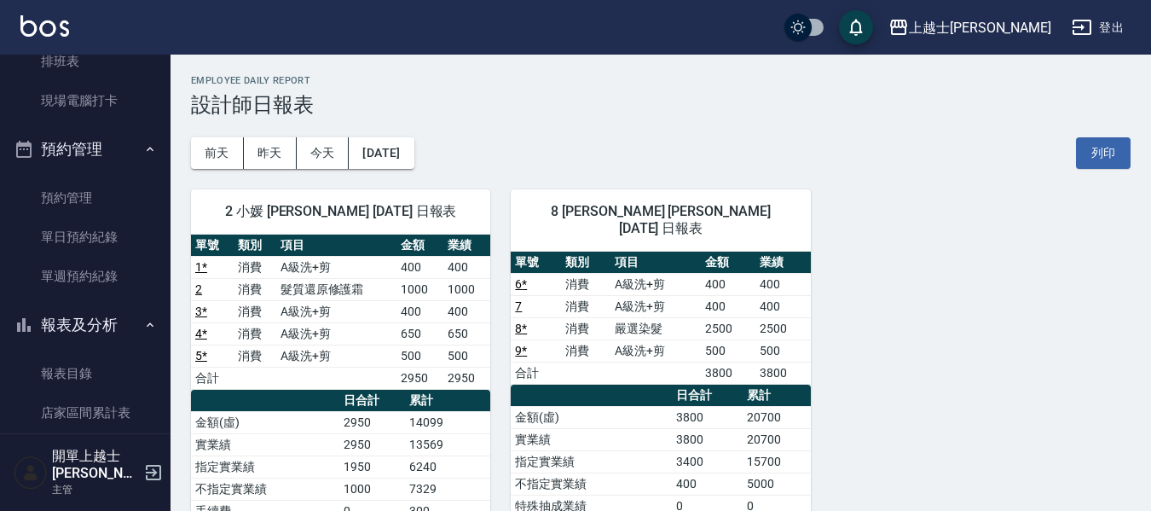
scroll to position [199, 0]
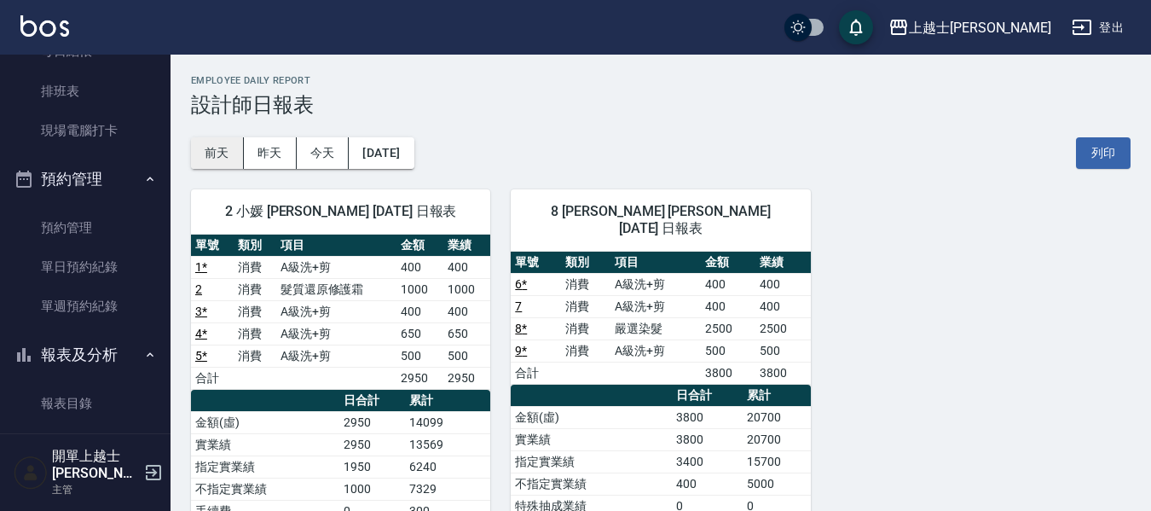
click at [222, 151] on button "前天" at bounding box center [217, 153] width 53 height 32
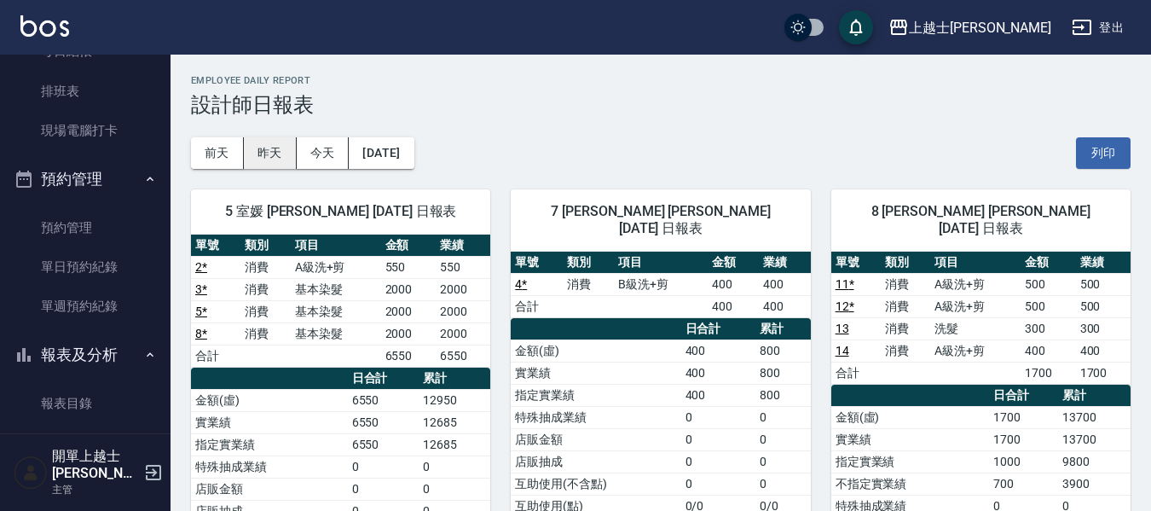
click at [286, 148] on button "昨天" at bounding box center [270, 153] width 53 height 32
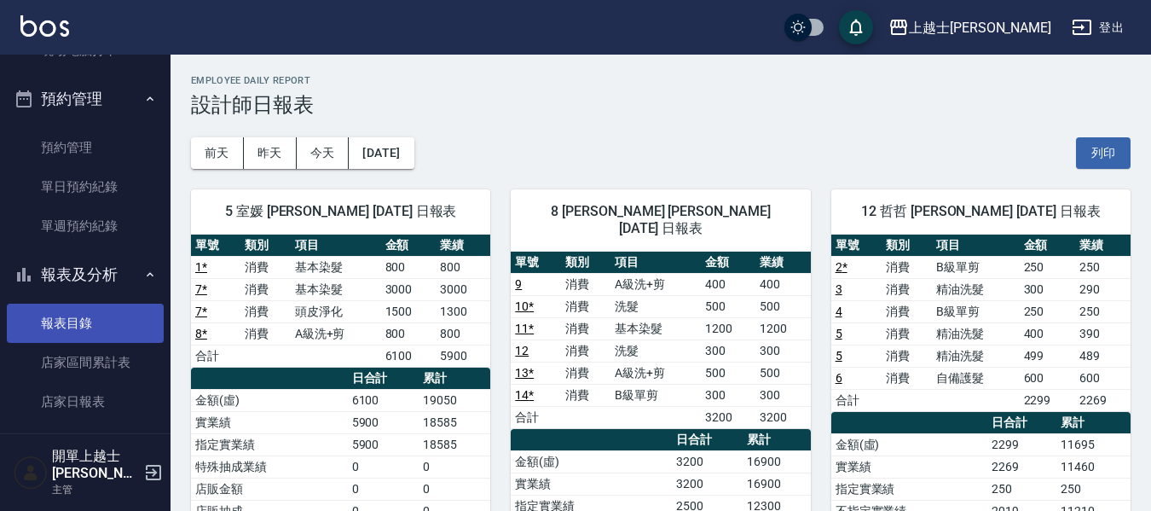
scroll to position [341, 0]
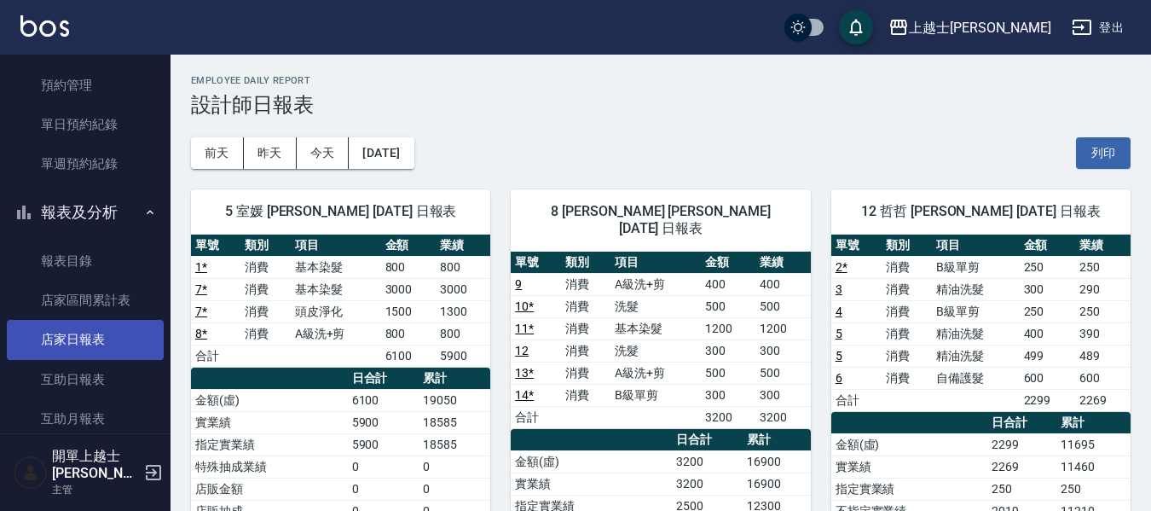
click at [119, 344] on link "店家日報表" at bounding box center [85, 339] width 157 height 39
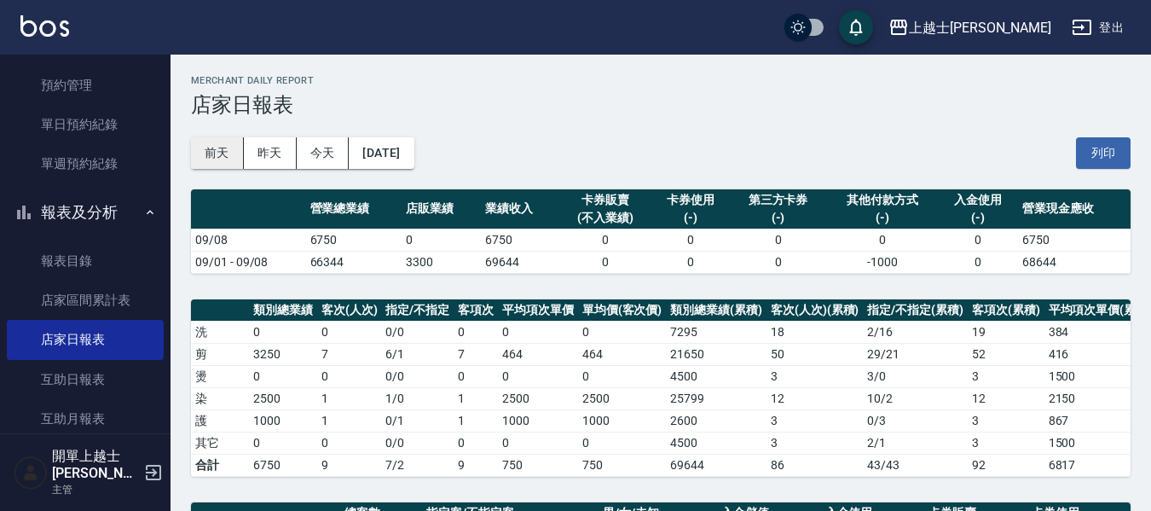
click at [239, 144] on button "前天" at bounding box center [217, 153] width 53 height 32
click at [264, 154] on button "昨天" at bounding box center [270, 153] width 53 height 32
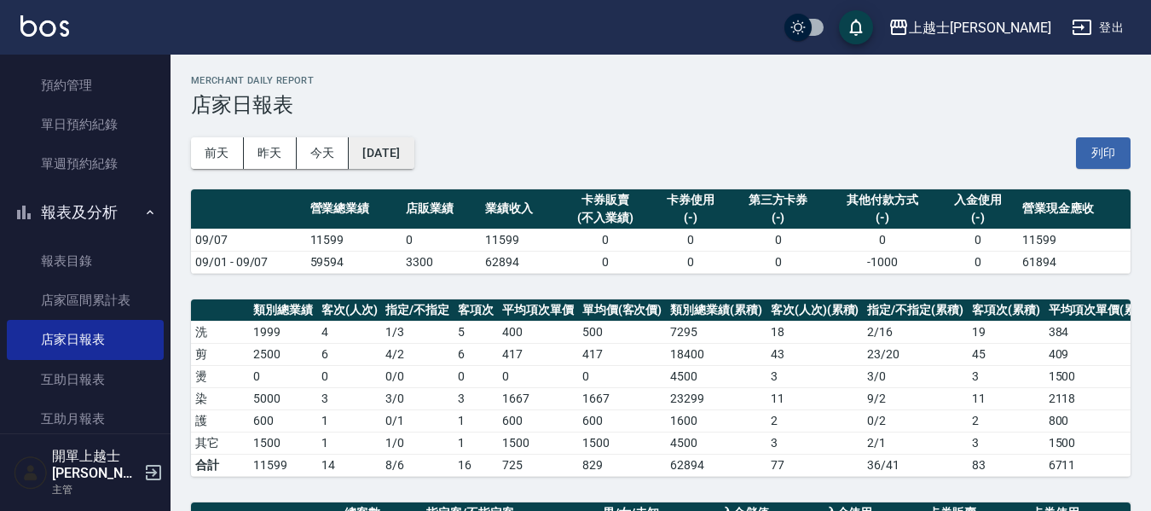
click at [406, 156] on button "[DATE]" at bounding box center [381, 153] width 65 height 32
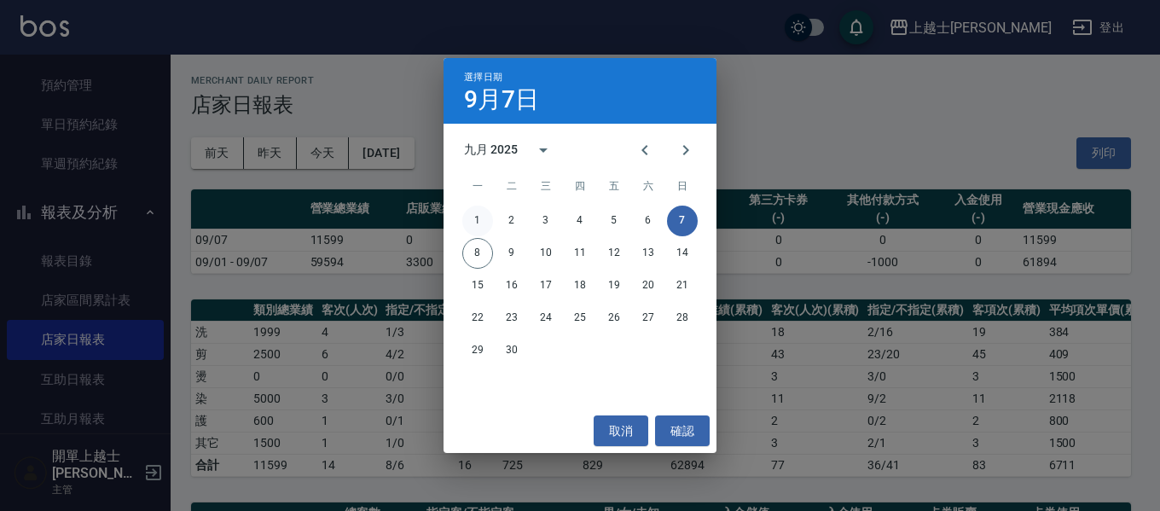
click at [477, 221] on button "1" at bounding box center [477, 220] width 31 height 31
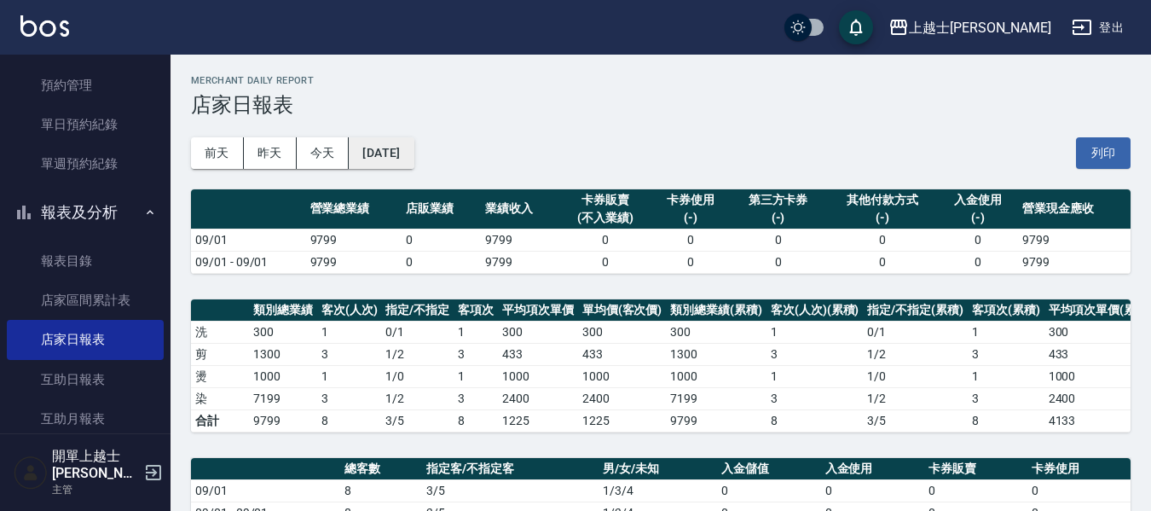
click at [376, 154] on button "[DATE]" at bounding box center [381, 153] width 65 height 32
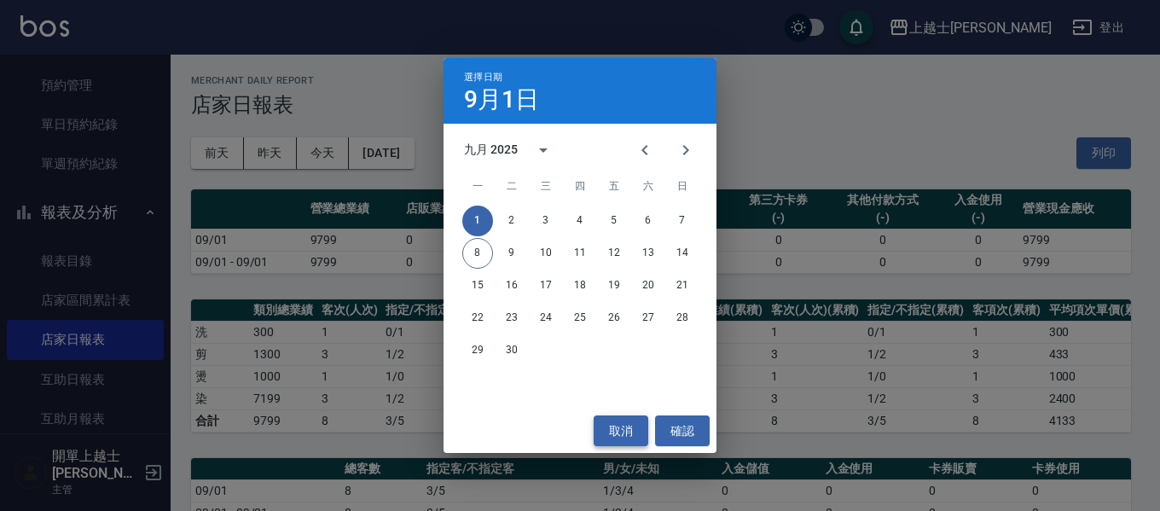
click at [619, 435] on button "取消" at bounding box center [620, 431] width 55 height 32
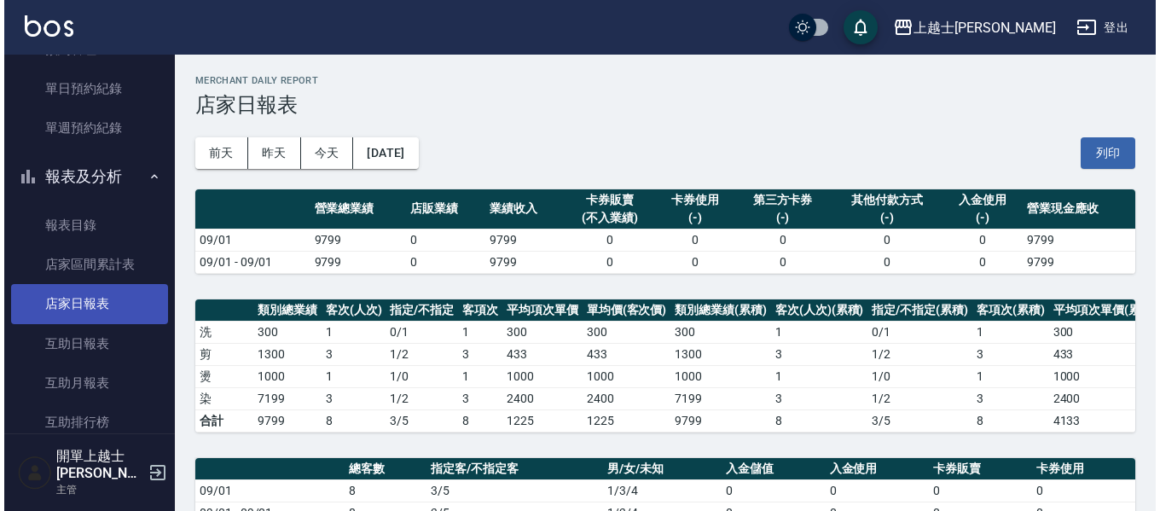
scroll to position [341, 0]
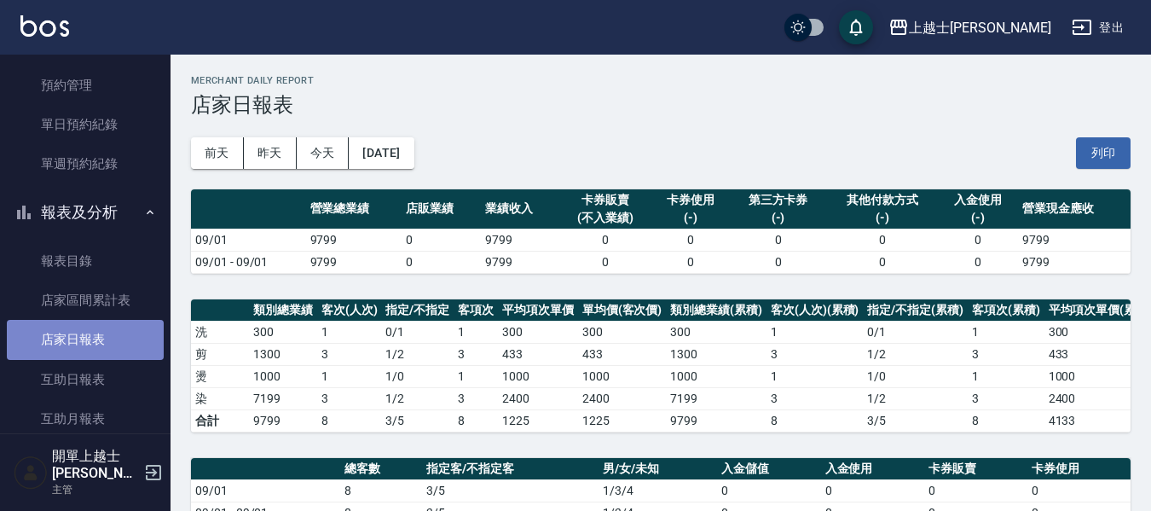
click at [94, 339] on link "店家日報表" at bounding box center [85, 339] width 157 height 39
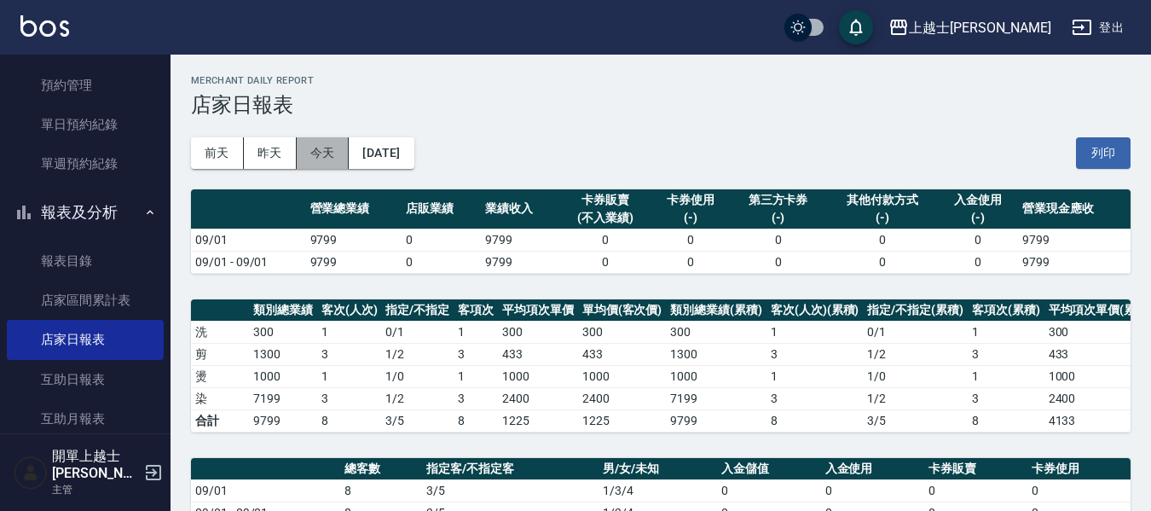
click at [346, 148] on button "今天" at bounding box center [323, 153] width 53 height 32
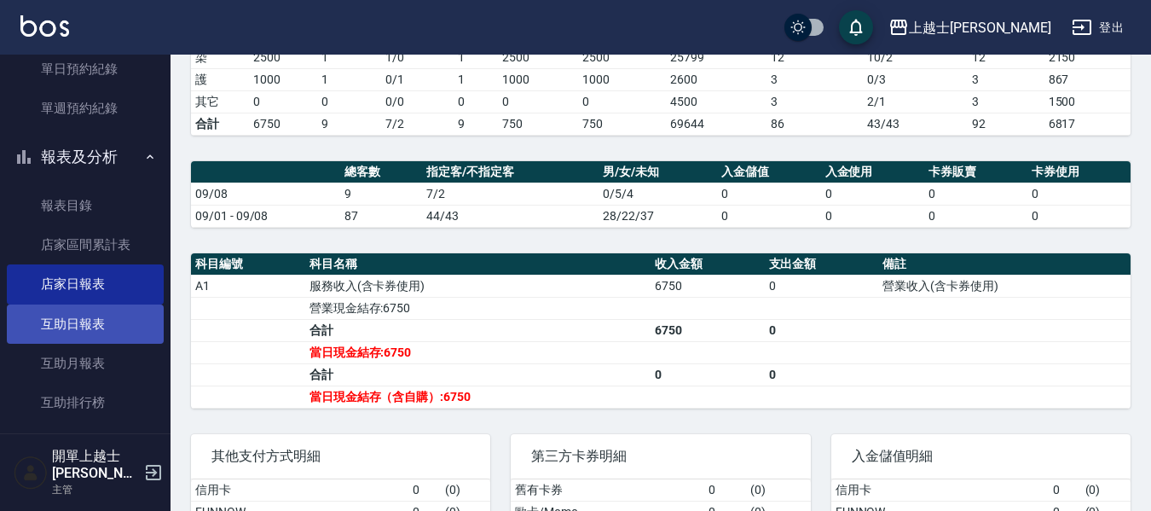
scroll to position [426, 0]
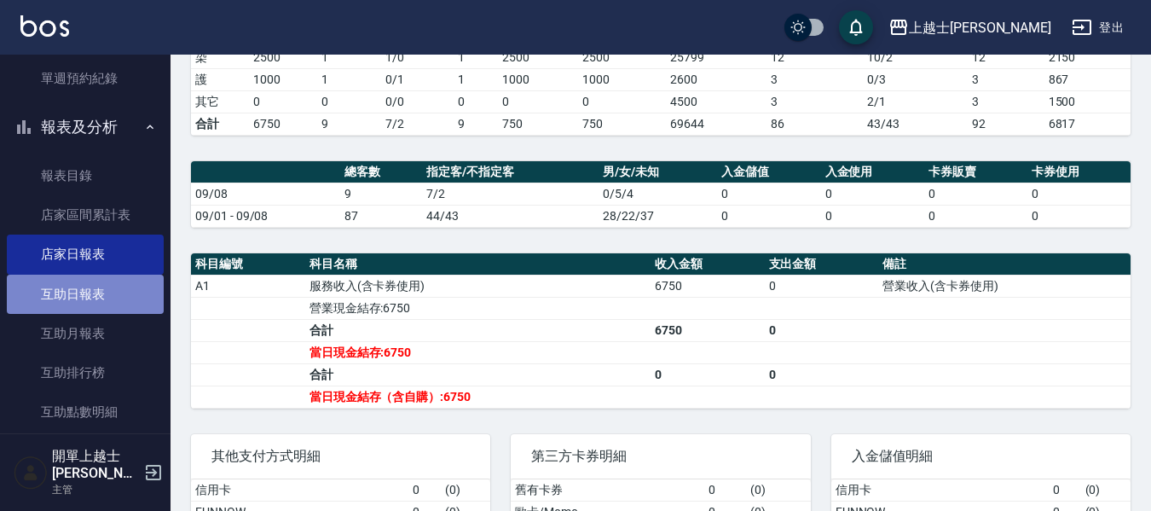
click at [105, 283] on link "互助日報表" at bounding box center [85, 294] width 157 height 39
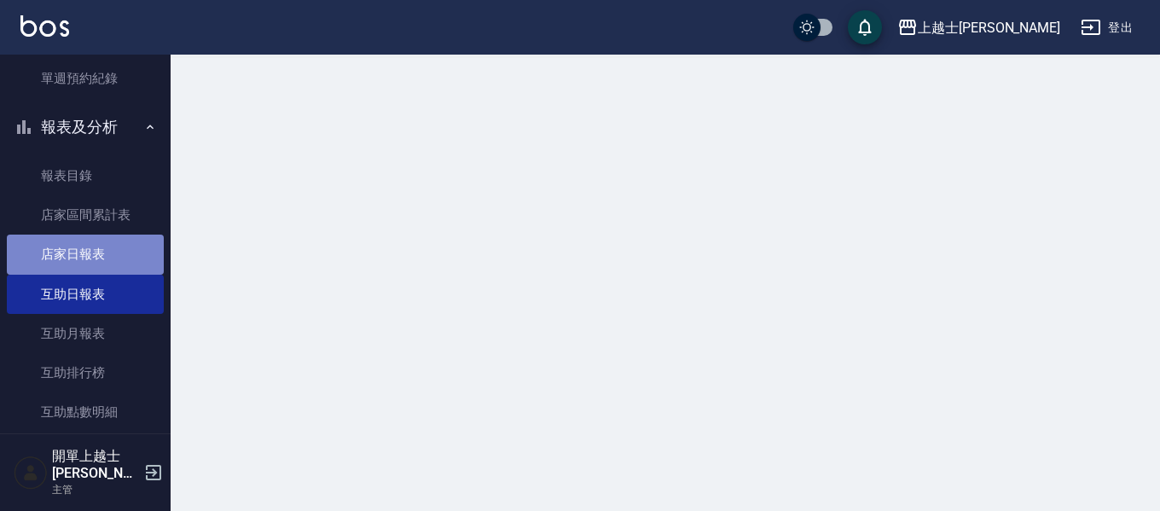
click at [94, 255] on link "店家日報表" at bounding box center [85, 253] width 157 height 39
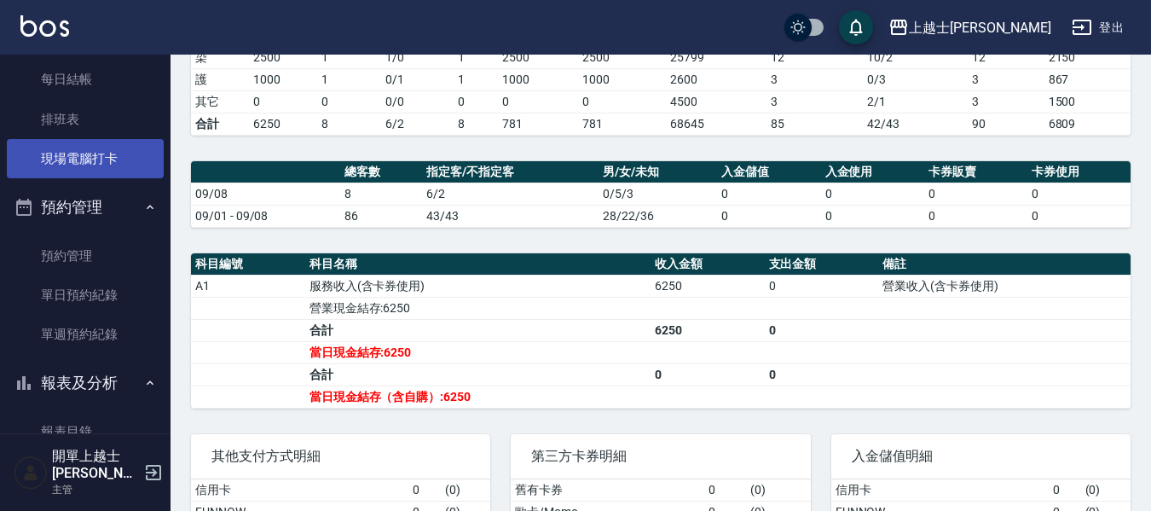
scroll to position [85, 0]
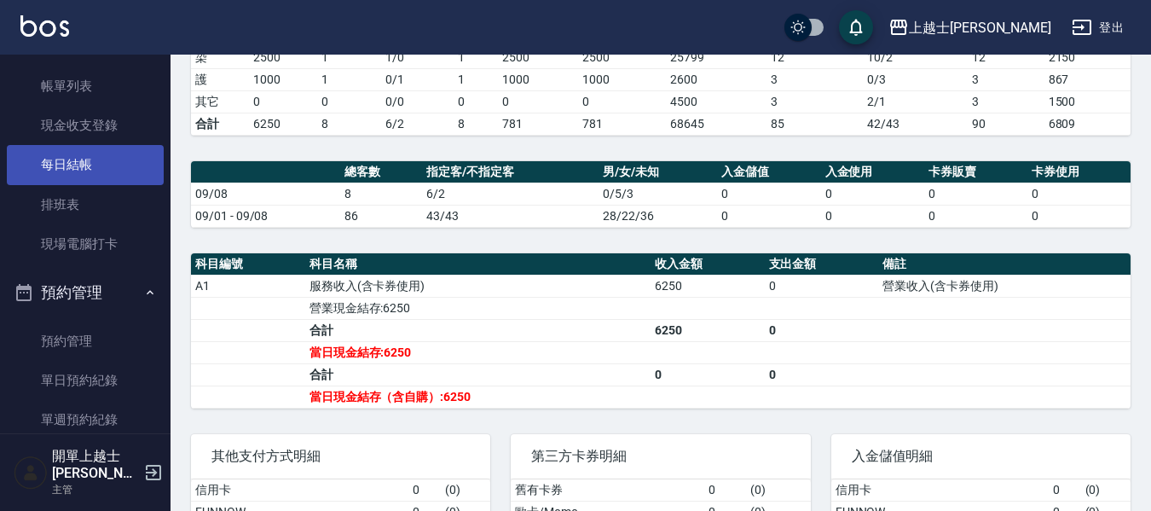
click at [104, 172] on link "每日結帳" at bounding box center [85, 164] width 157 height 39
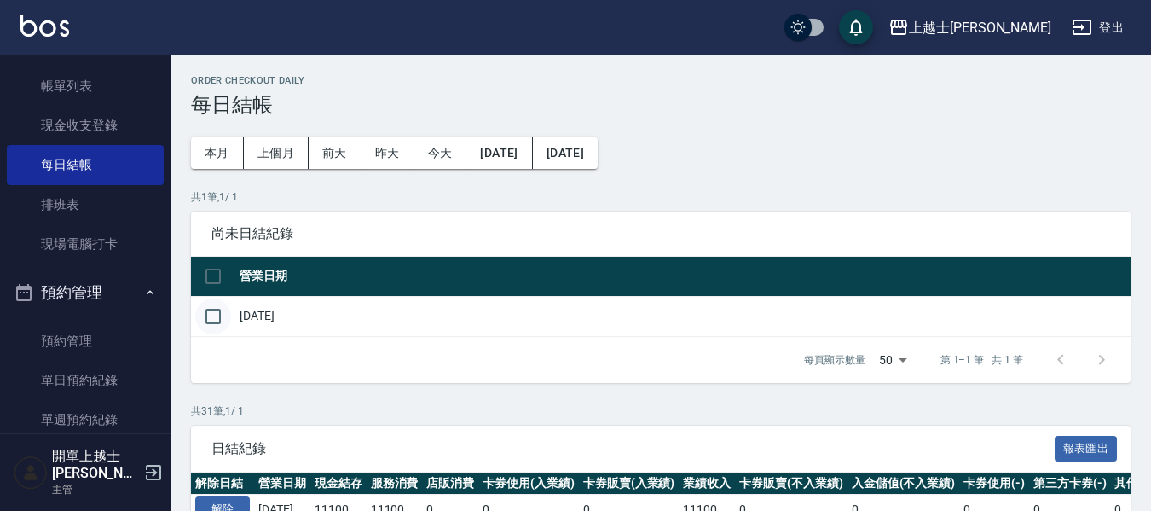
click at [217, 313] on input "checkbox" at bounding box center [213, 316] width 36 height 36
checkbox input "true"
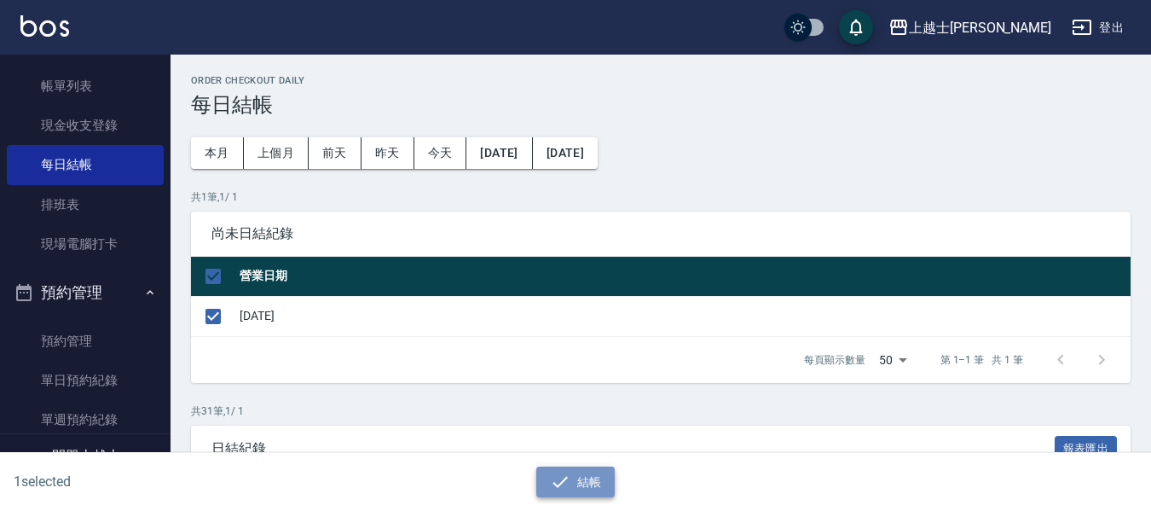
click at [564, 473] on icon "button" at bounding box center [560, 482] width 20 height 20
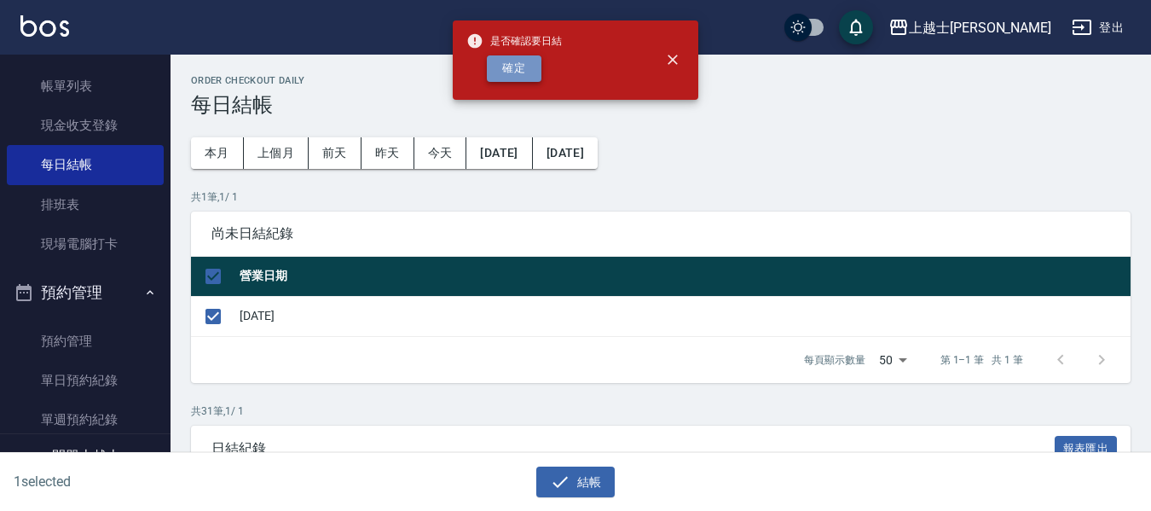
click at [506, 67] on button "確定" at bounding box center [514, 68] width 55 height 26
checkbox input "false"
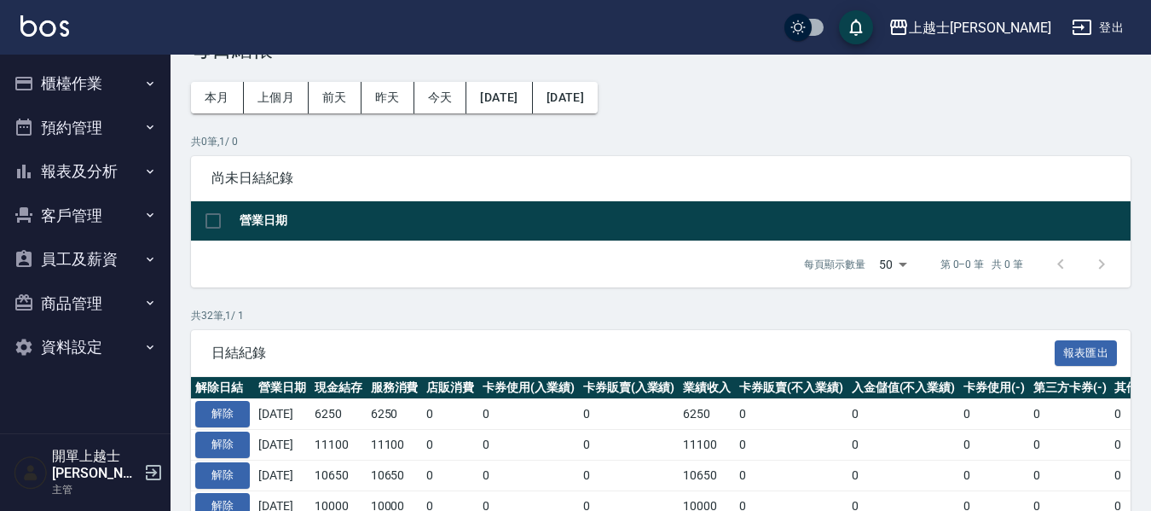
scroll to position [85, 0]
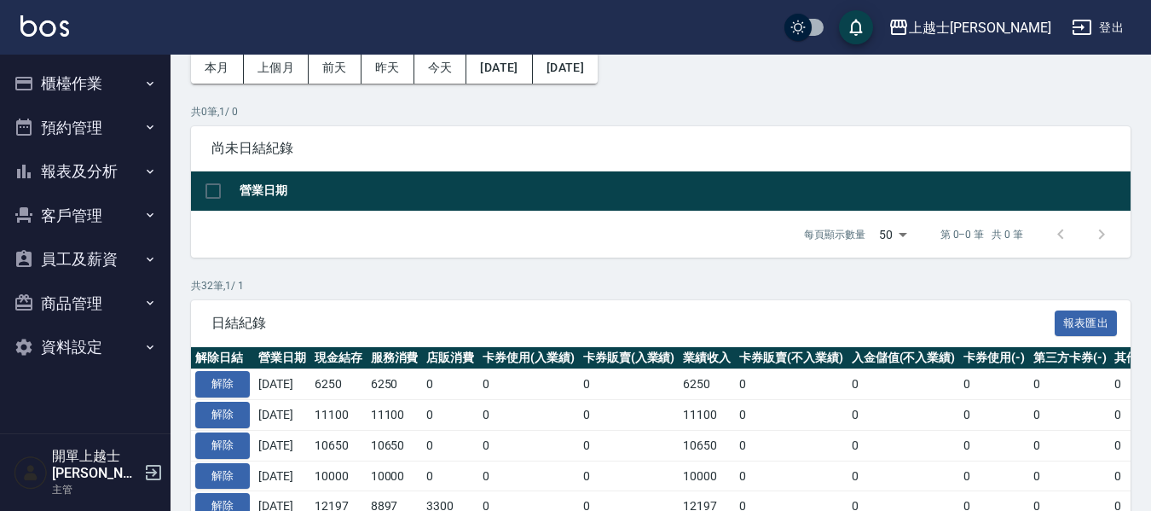
click at [77, 91] on button "櫃檯作業" at bounding box center [85, 83] width 157 height 44
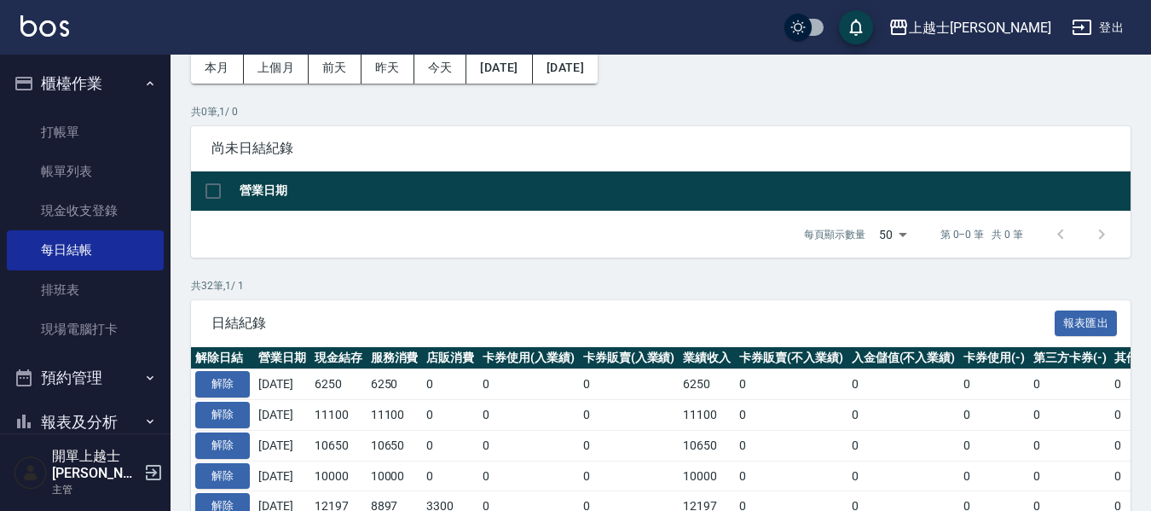
drag, startPoint x: 99, startPoint y: 326, endPoint x: 375, endPoint y: 327, distance: 276.3
click at [99, 326] on link "現場電腦打卡" at bounding box center [85, 329] width 157 height 39
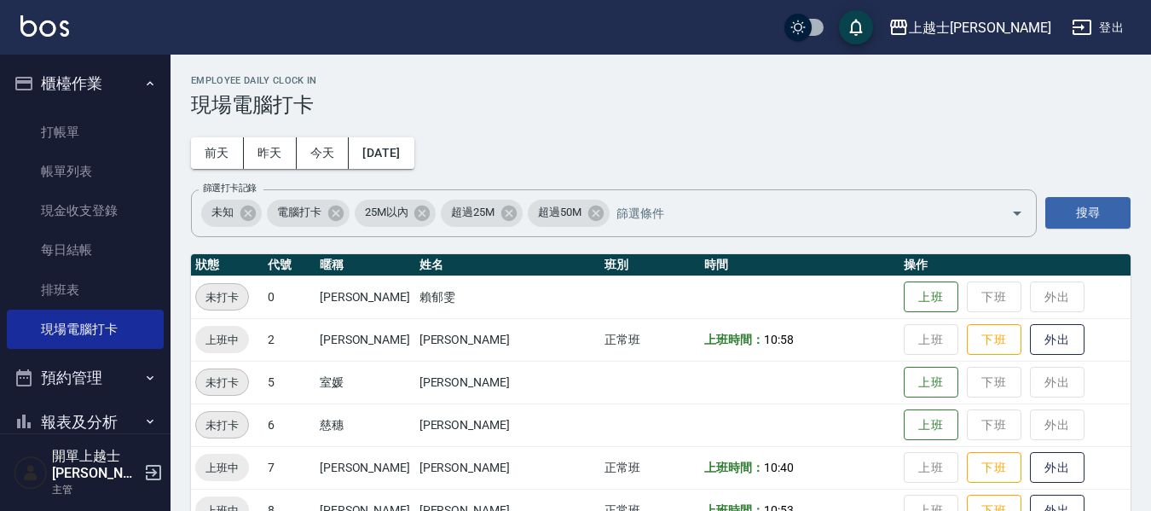
scroll to position [85, 0]
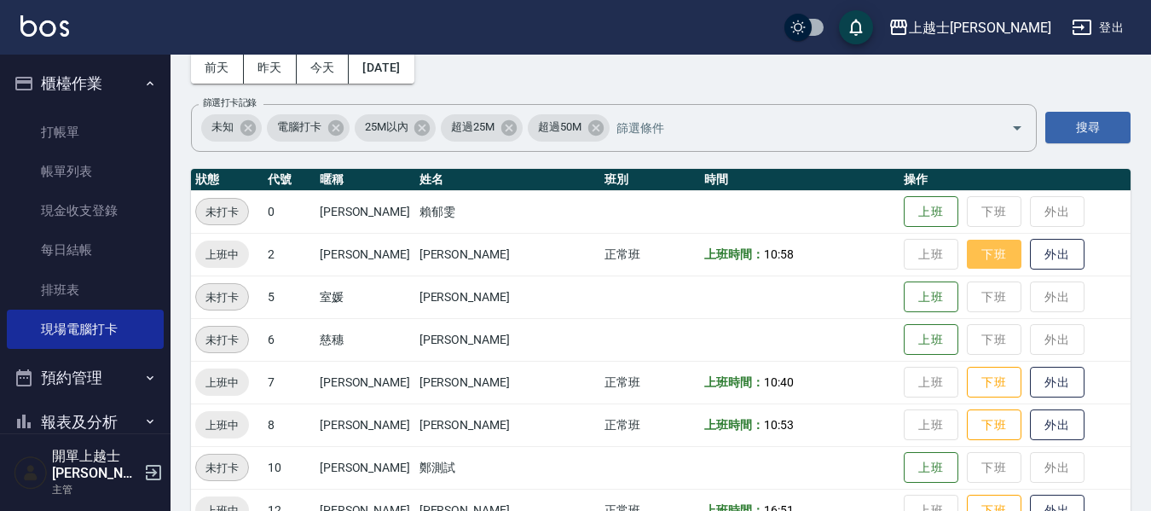
click at [967, 243] on button "下班" at bounding box center [994, 255] width 55 height 30
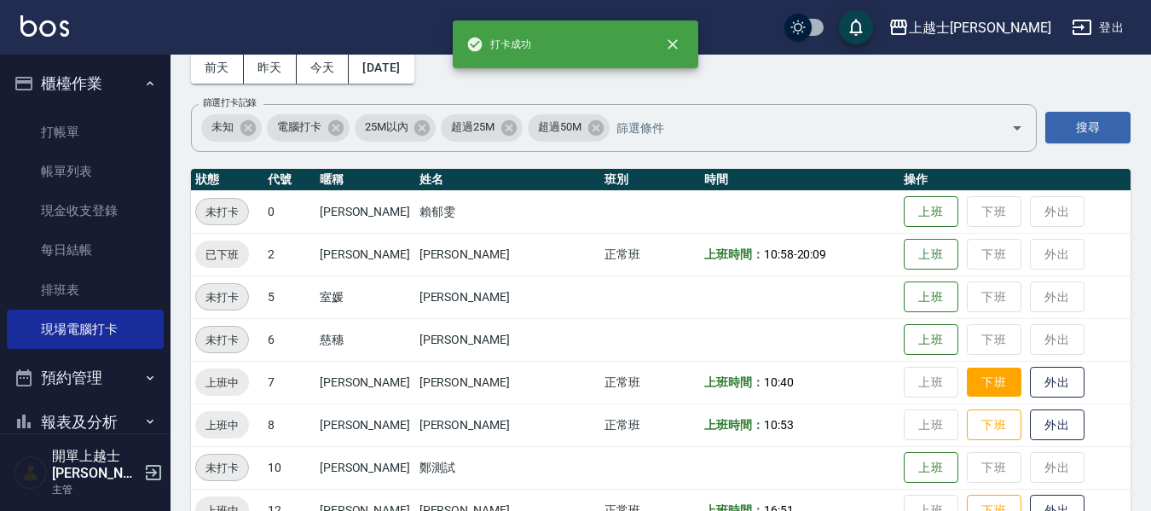
click at [967, 383] on button "下班" at bounding box center [994, 382] width 55 height 30
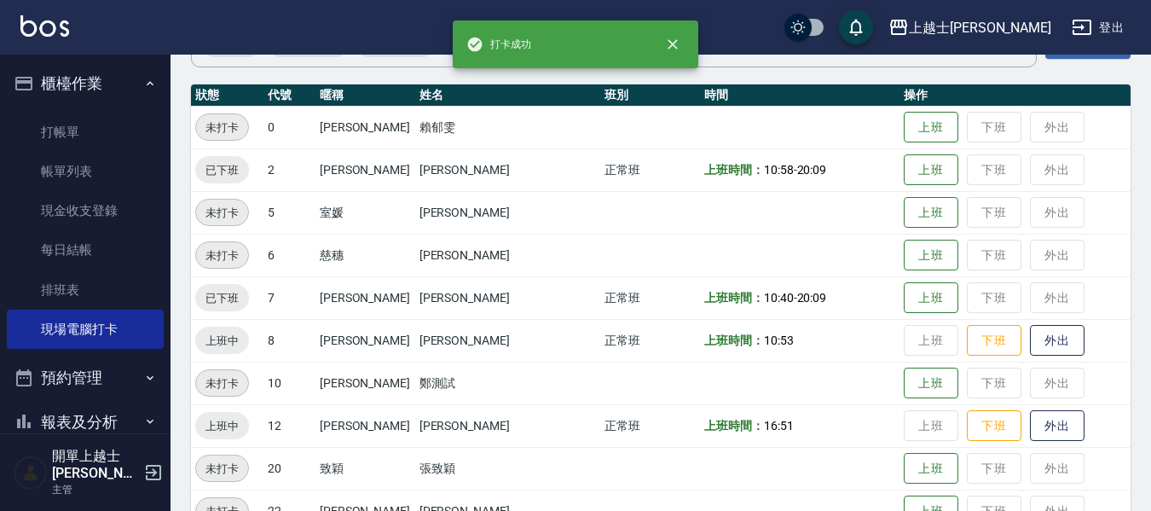
scroll to position [171, 0]
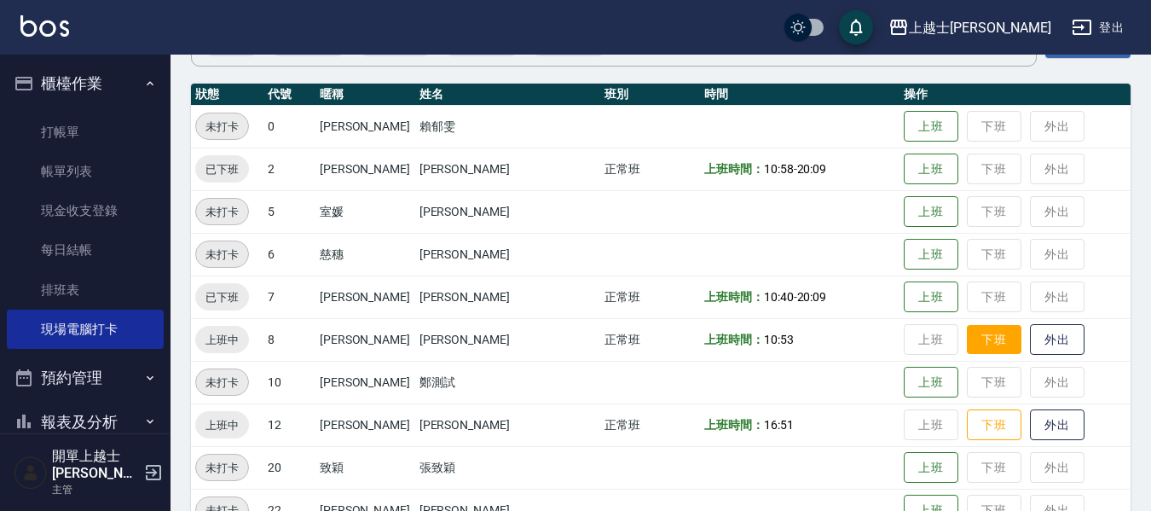
click at [967, 344] on button "下班" at bounding box center [994, 340] width 55 height 30
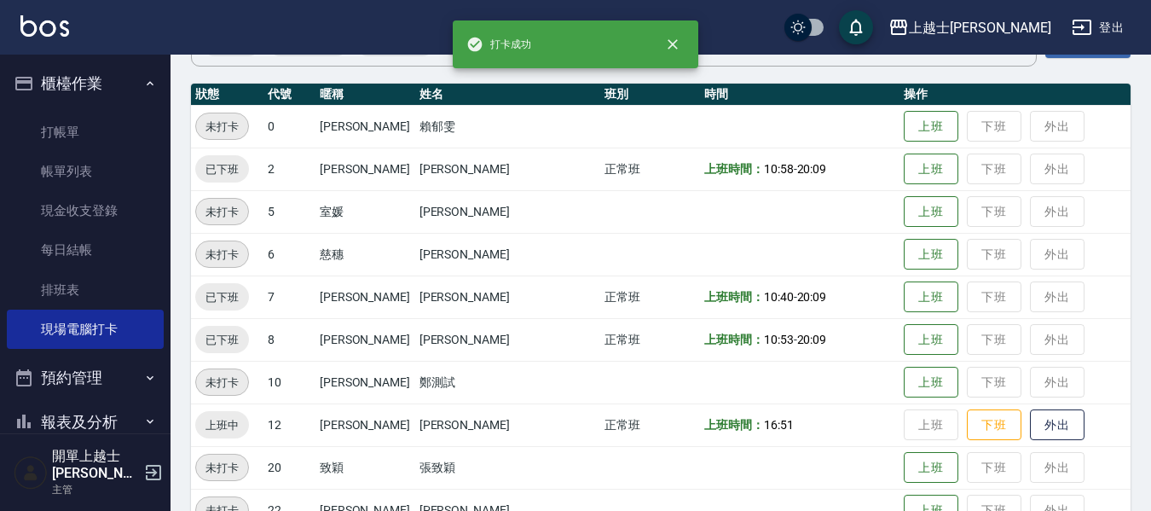
scroll to position [341, 0]
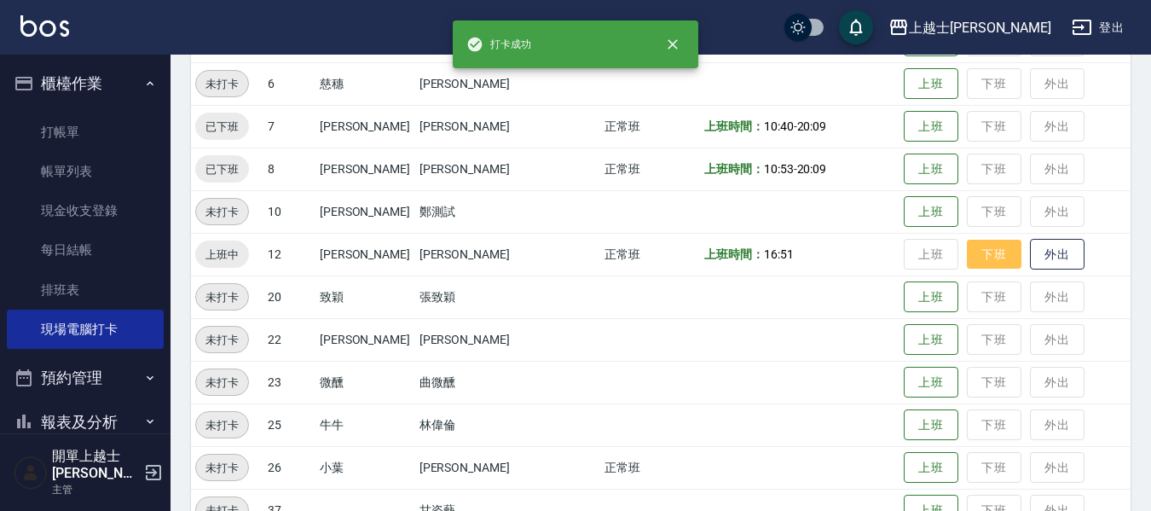
click at [967, 247] on button "下班" at bounding box center [994, 255] width 55 height 30
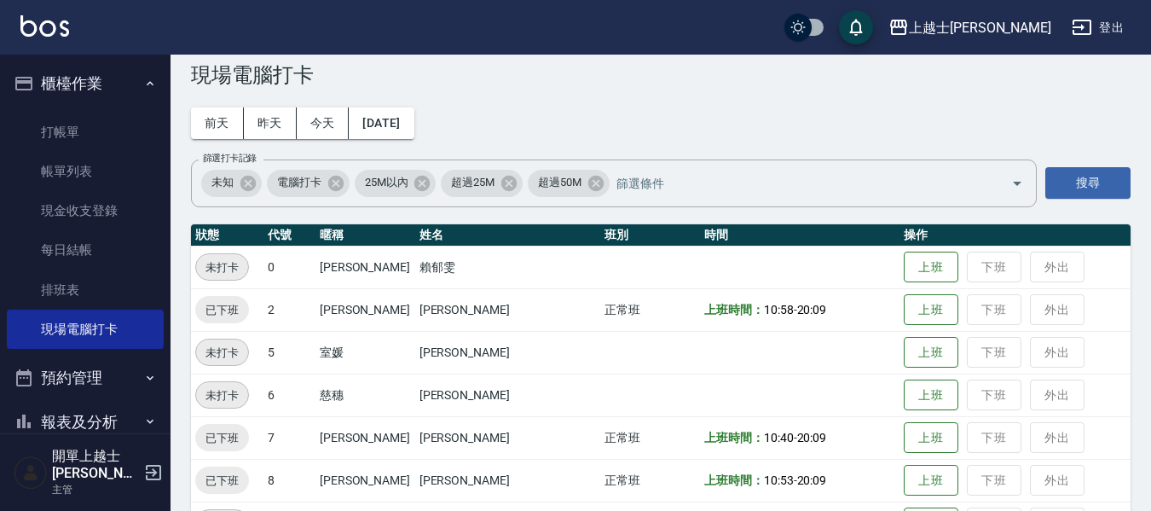
scroll to position [0, 0]
